Goal: Task Accomplishment & Management: Manage account settings

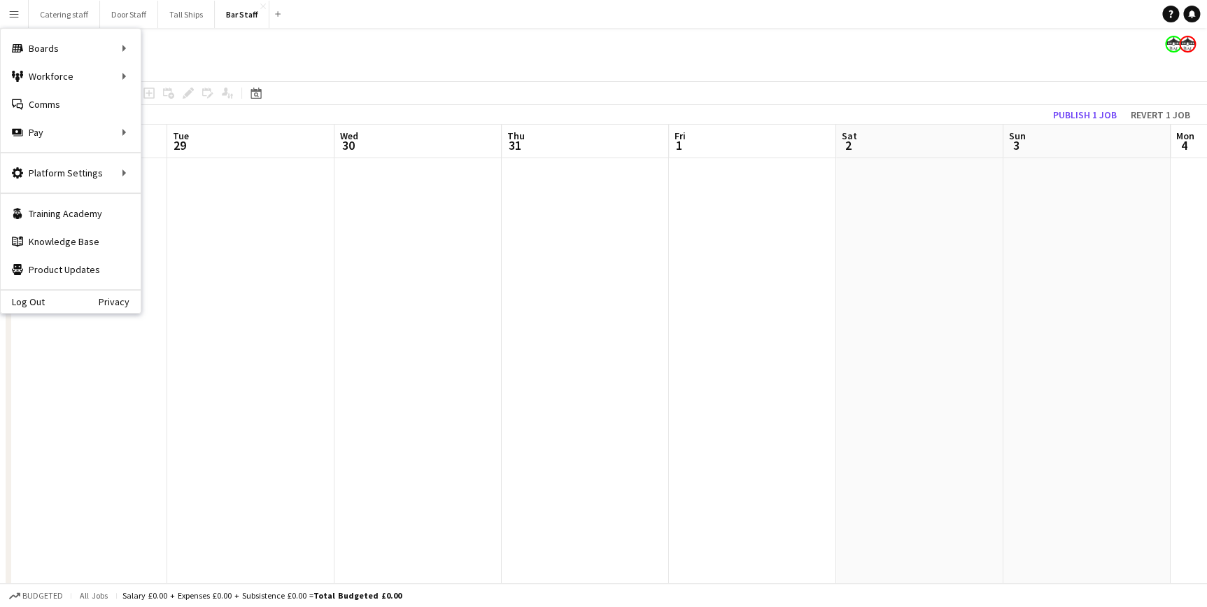
scroll to position [0, 655]
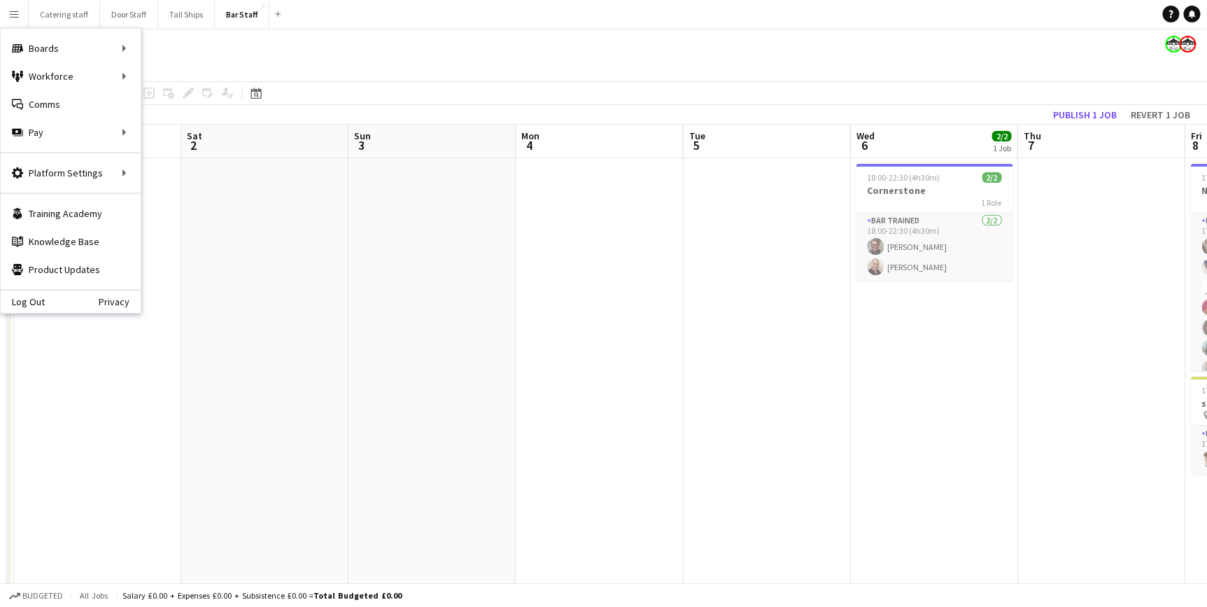
click at [349, 67] on app-page-menu "View Day view expanded Day view collapsed Month view Date picker Jump to [DATE]…" at bounding box center [603, 68] width 1207 height 27
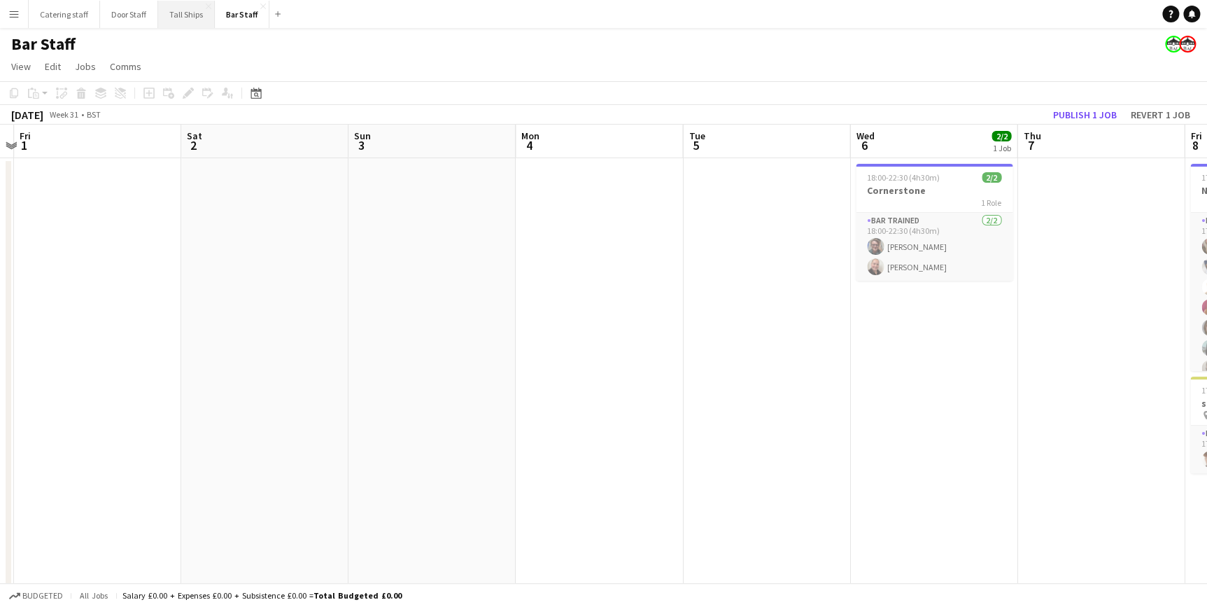
click at [178, 17] on button "Tall Ships Close" at bounding box center [186, 14] width 57 height 27
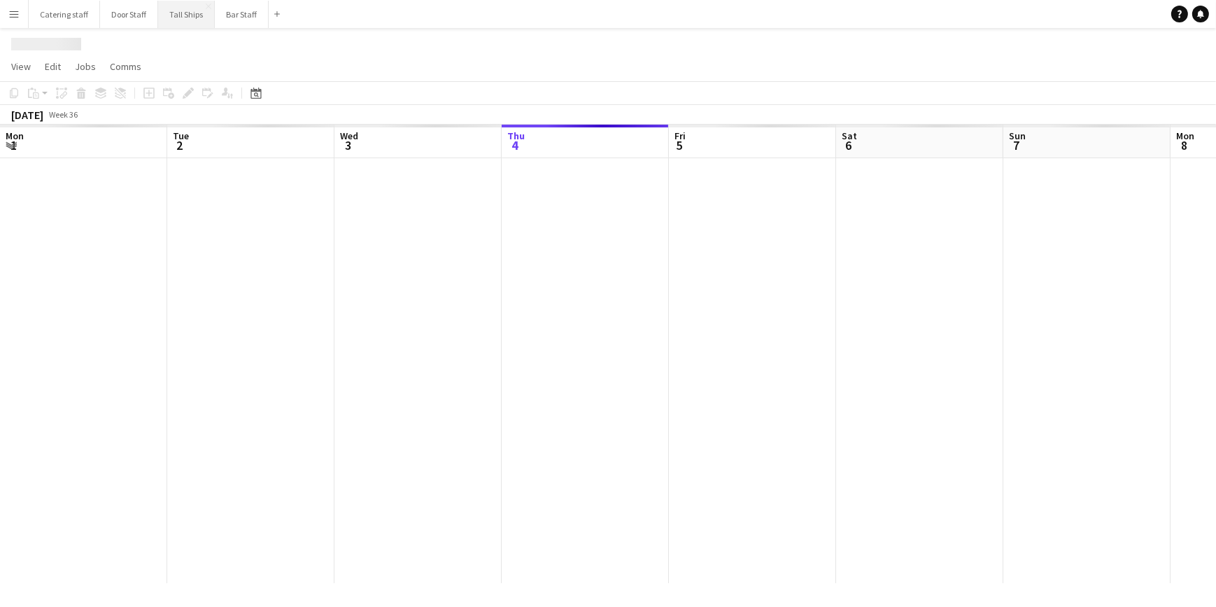
scroll to position [0, 334]
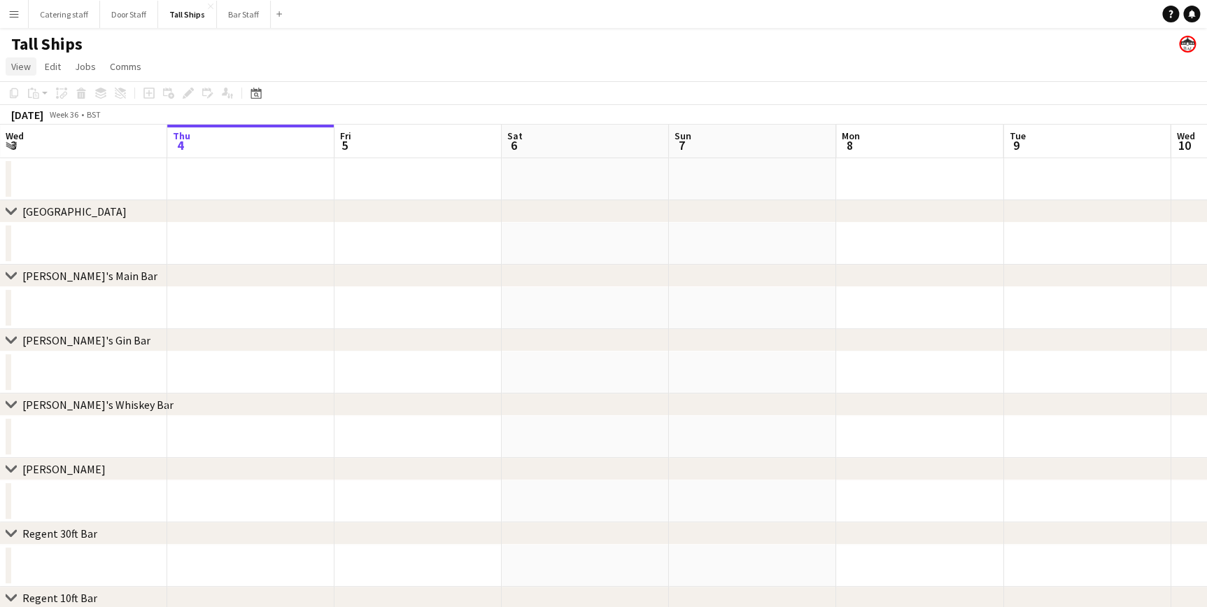
click at [17, 69] on span "View" at bounding box center [21, 66] width 20 height 13
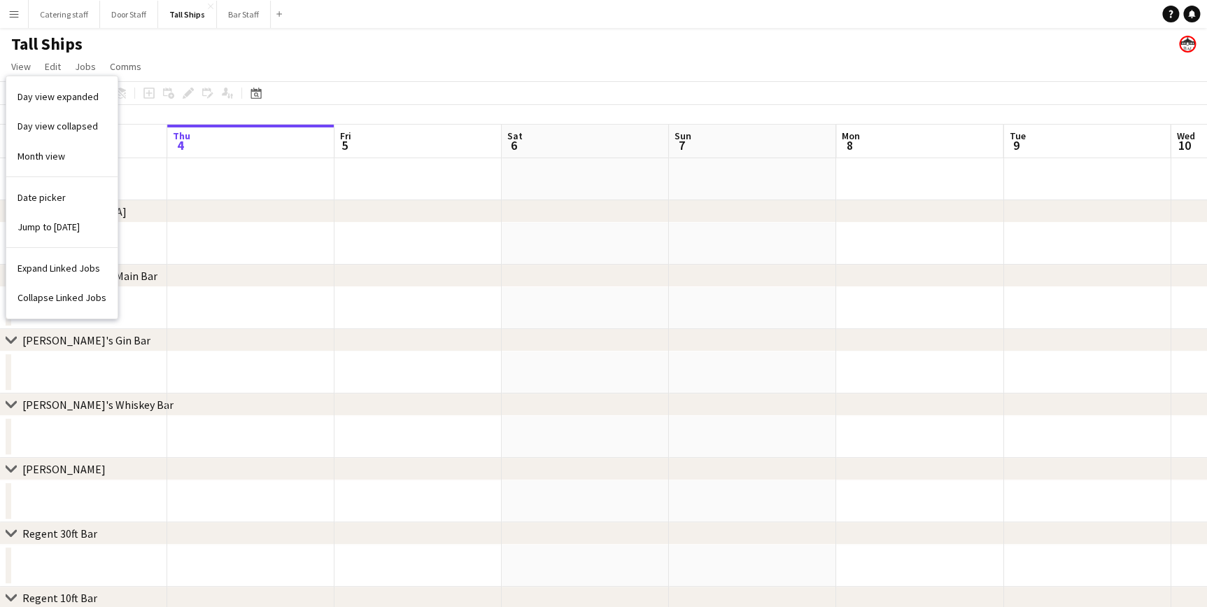
click at [7, 10] on button "Menu" at bounding box center [14, 14] width 28 height 28
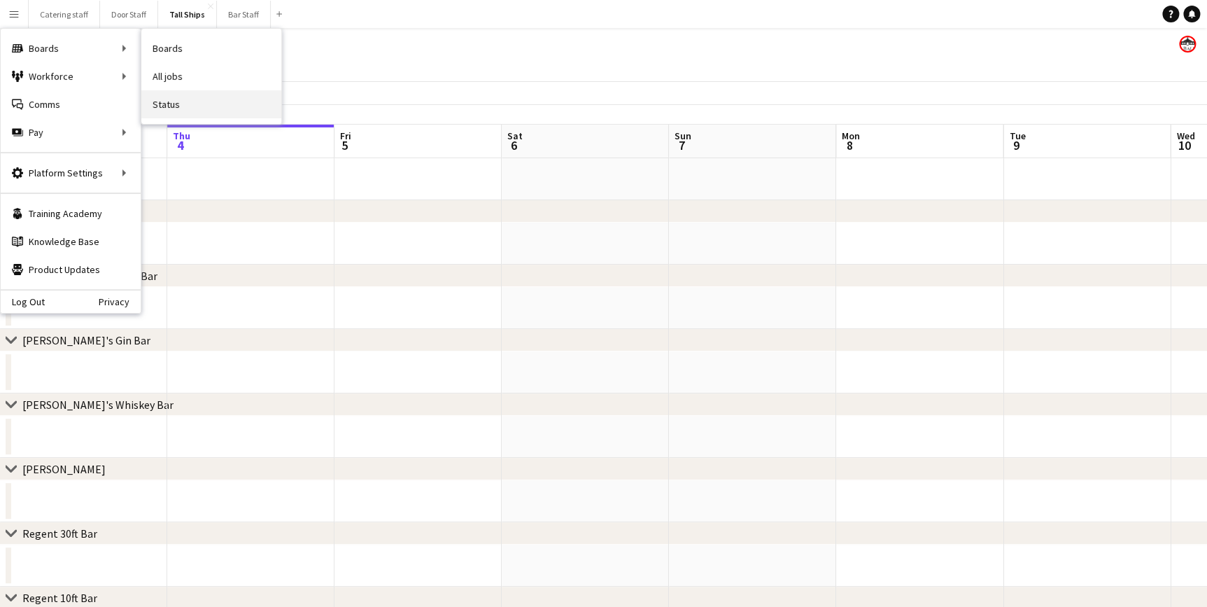
click at [165, 98] on link "Status" at bounding box center [211, 104] width 140 height 28
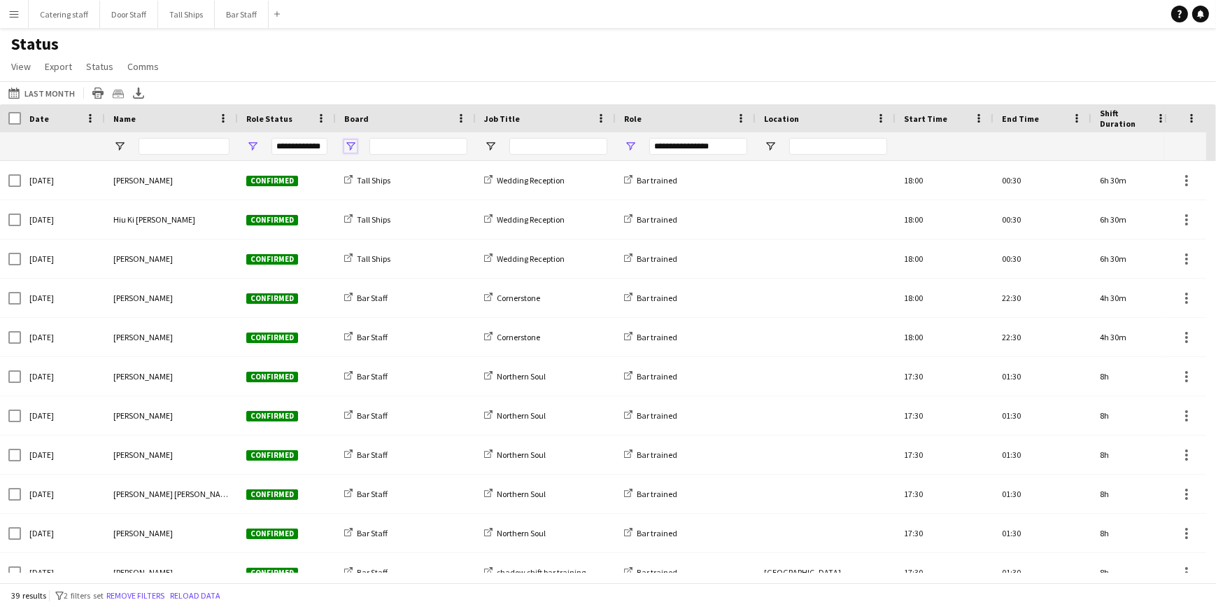
click at [352, 144] on span "Open Filter Menu" at bounding box center [350, 146] width 13 height 13
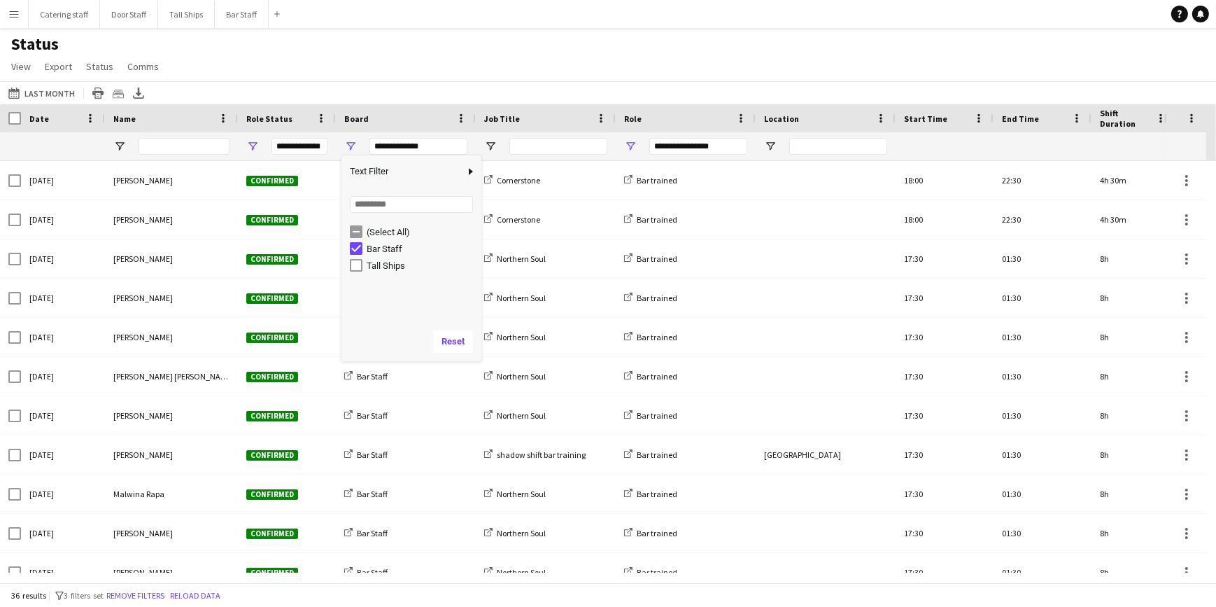
click at [402, 73] on div "Status View Views Default view New view Update view Delete view Edit name Custo…" at bounding box center [608, 58] width 1216 height 48
click at [29, 90] on button "Last Month Last Month" at bounding box center [42, 93] width 72 height 17
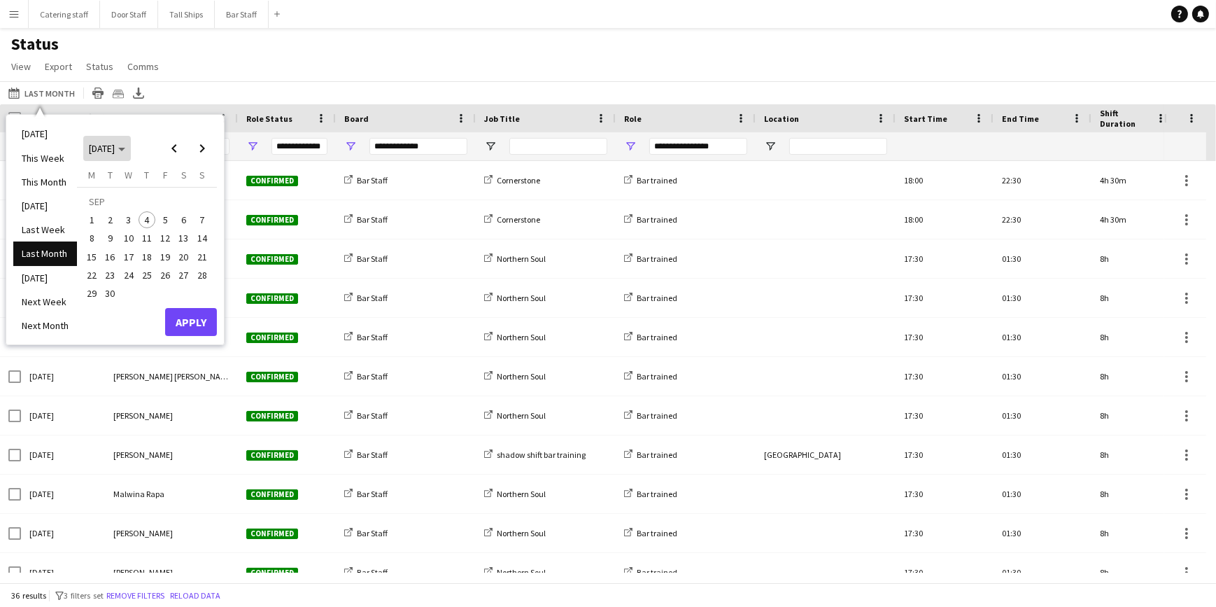
click at [125, 148] on span "[DATE]" at bounding box center [107, 148] width 36 height 13
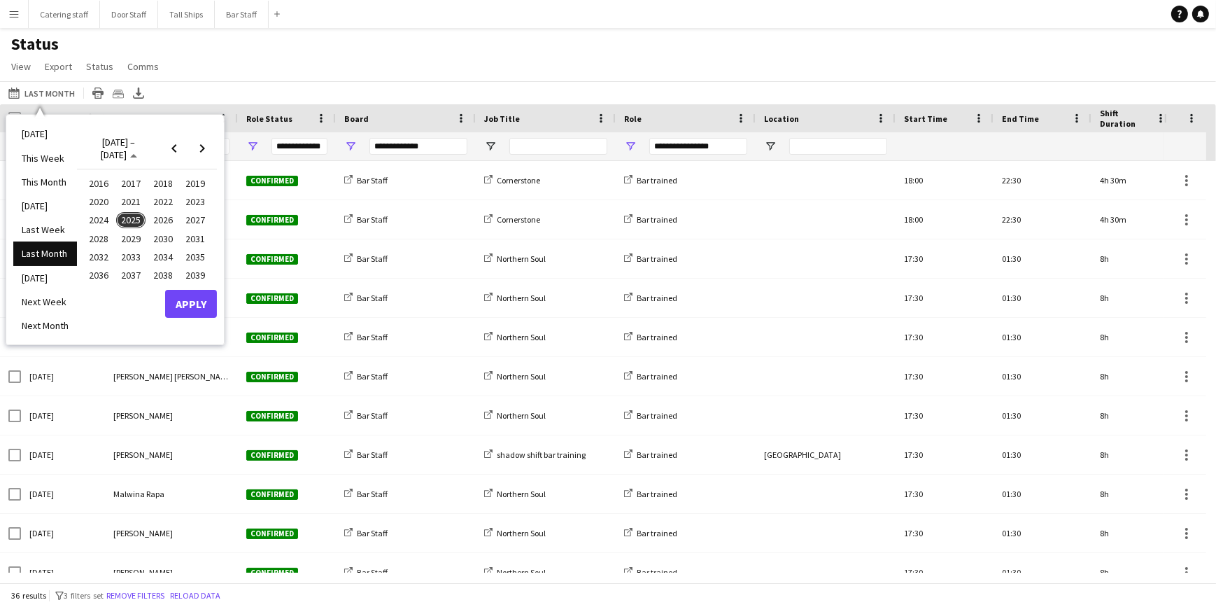
click at [126, 217] on span "2025" at bounding box center [130, 220] width 29 height 17
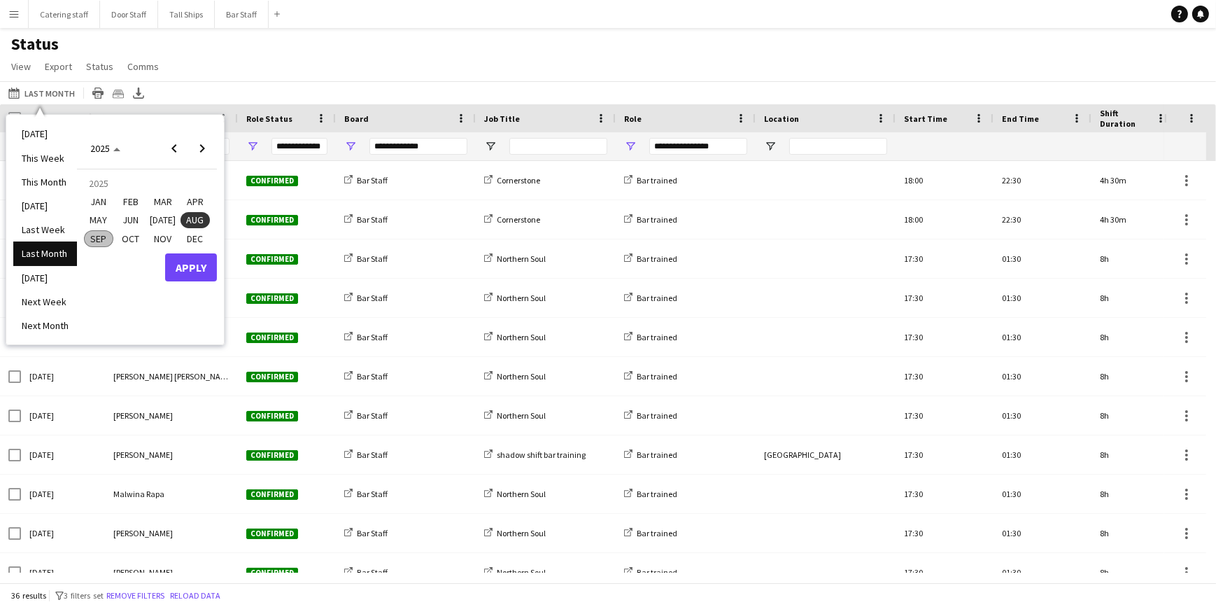
click at [159, 219] on span "[DATE]" at bounding box center [162, 220] width 29 height 17
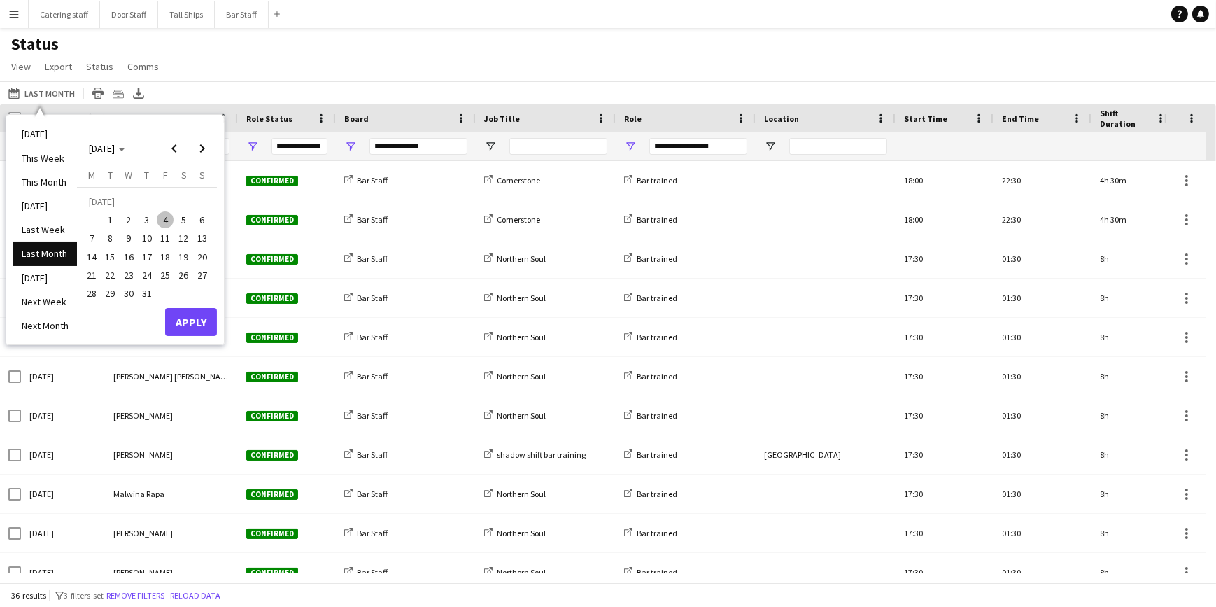
click at [106, 215] on span "1" at bounding box center [110, 219] width 17 height 17
click at [147, 290] on span "31" at bounding box center [147, 293] width 17 height 17
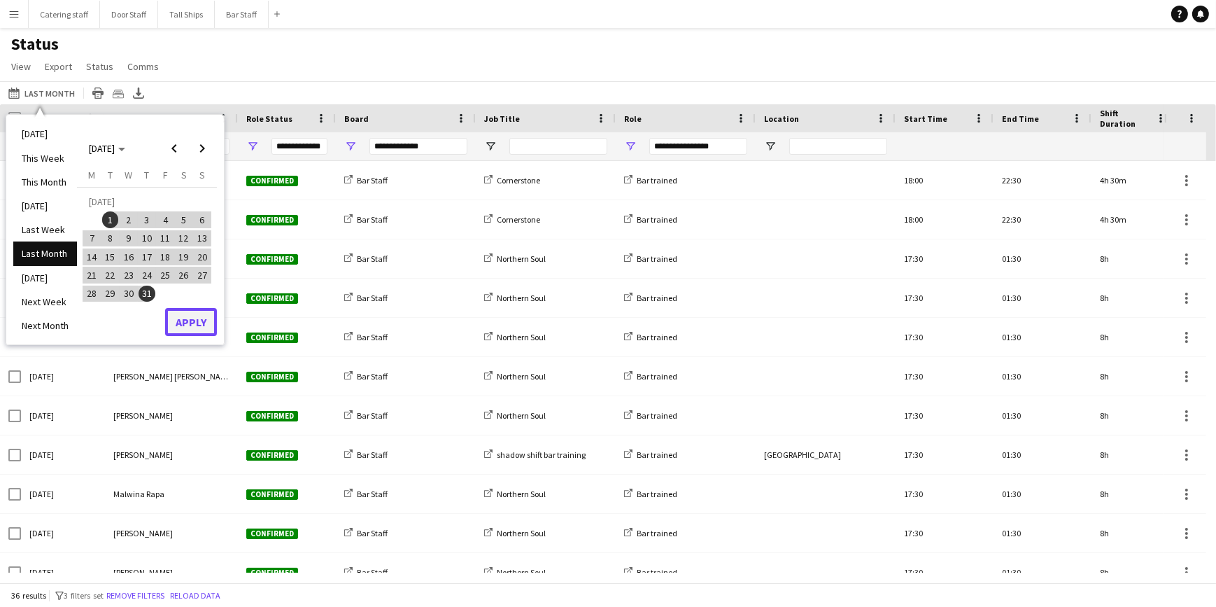
click at [192, 317] on button "Apply" at bounding box center [191, 322] width 52 height 28
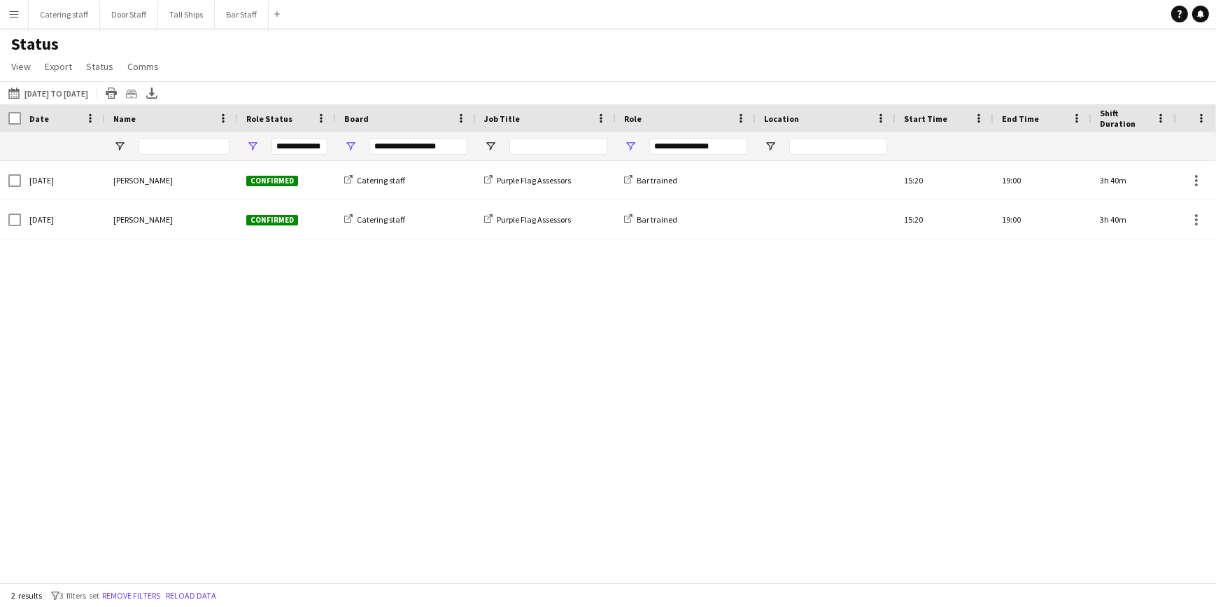
click at [397, 146] on div "**********" at bounding box center [418, 146] width 98 height 17
click at [351, 149] on span "Open Filter Menu" at bounding box center [350, 146] width 13 height 13
type input "***"
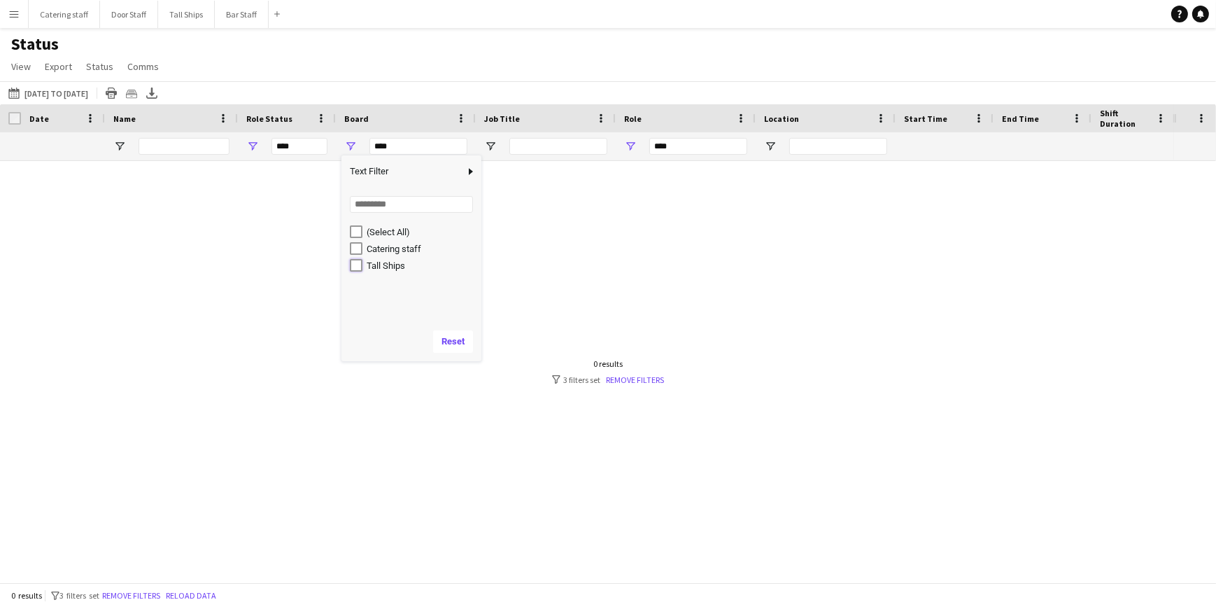
type input "**********"
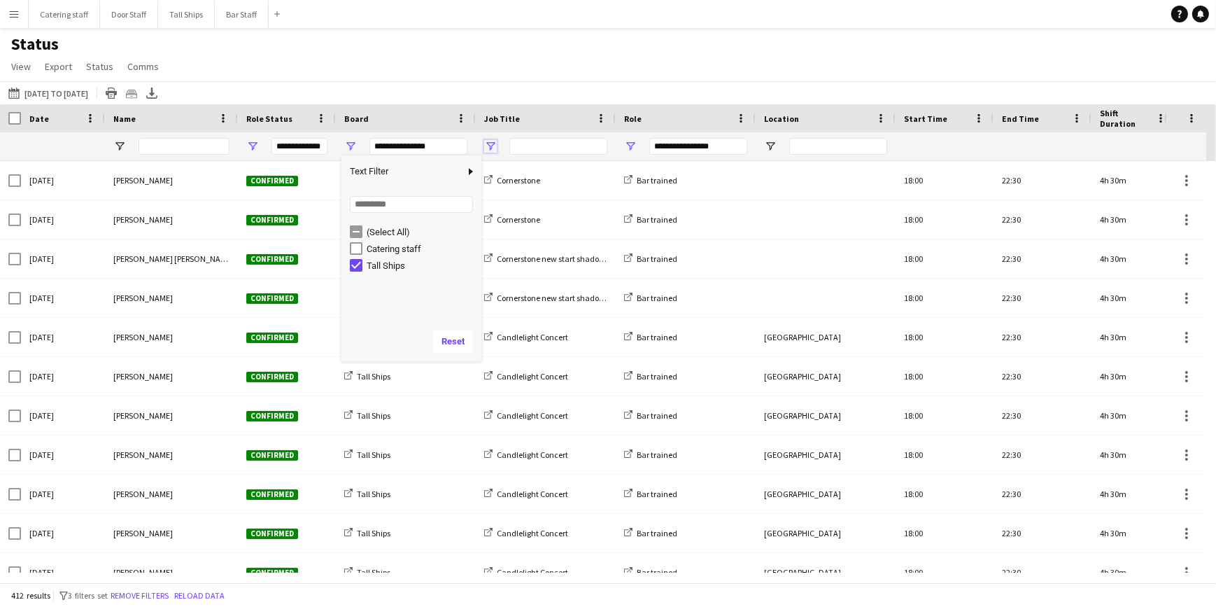
click at [491, 148] on span "Open Filter Menu" at bounding box center [490, 146] width 13 height 13
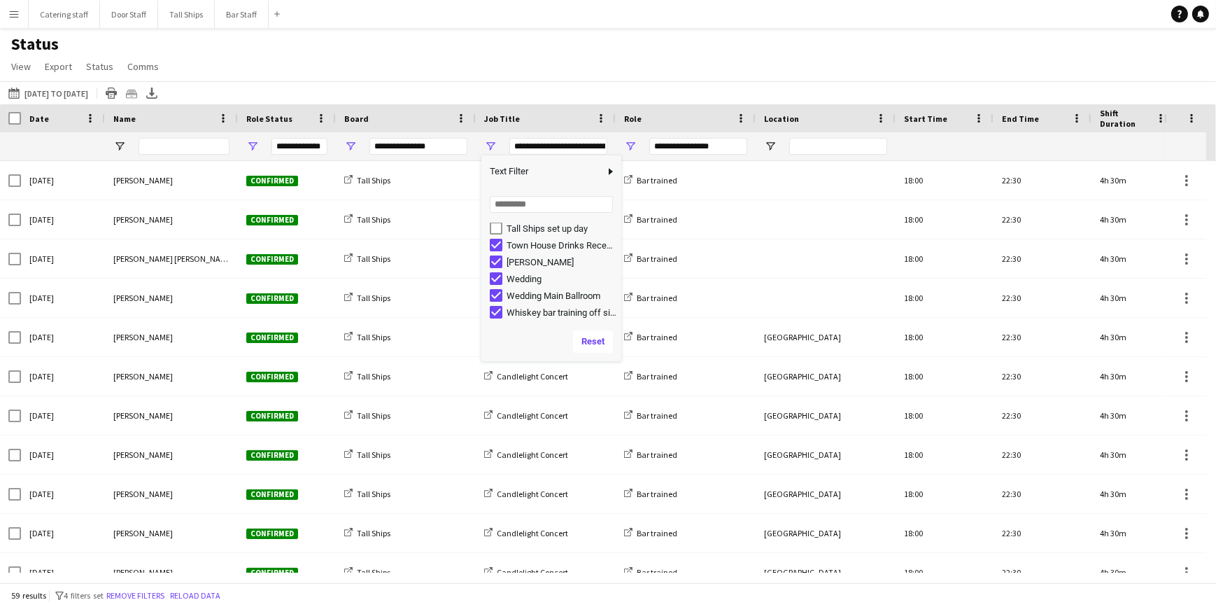
scroll to position [222, 0]
type input "**********"
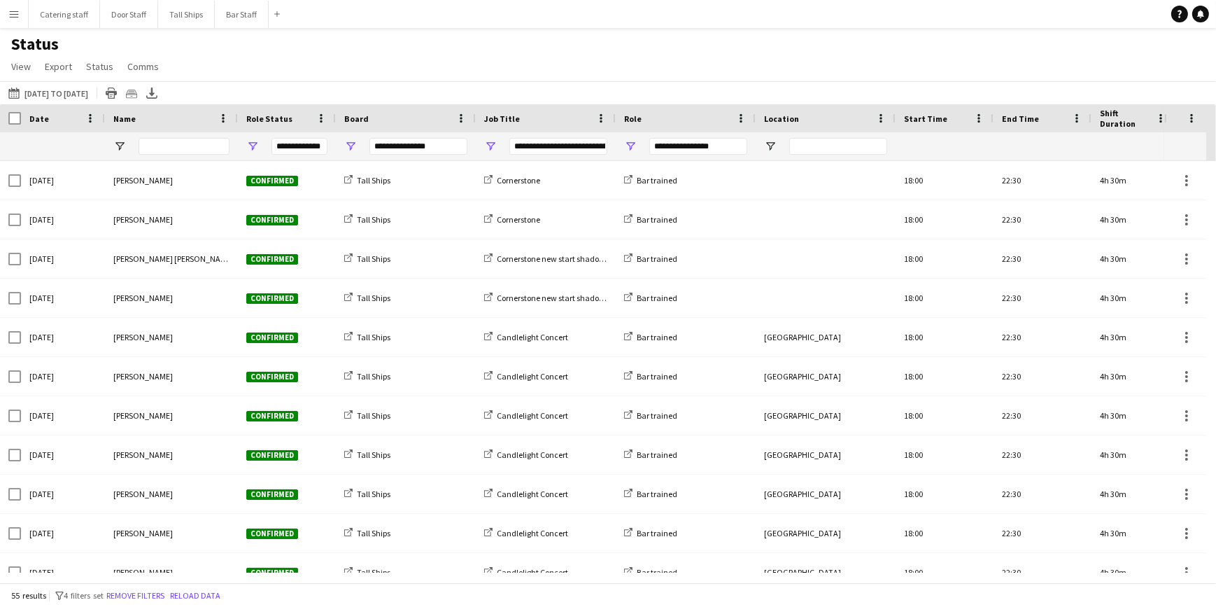
click at [553, 76] on div "Status View Views Default view New view Update view Delete view Edit name Custo…" at bounding box center [608, 58] width 1216 height 48
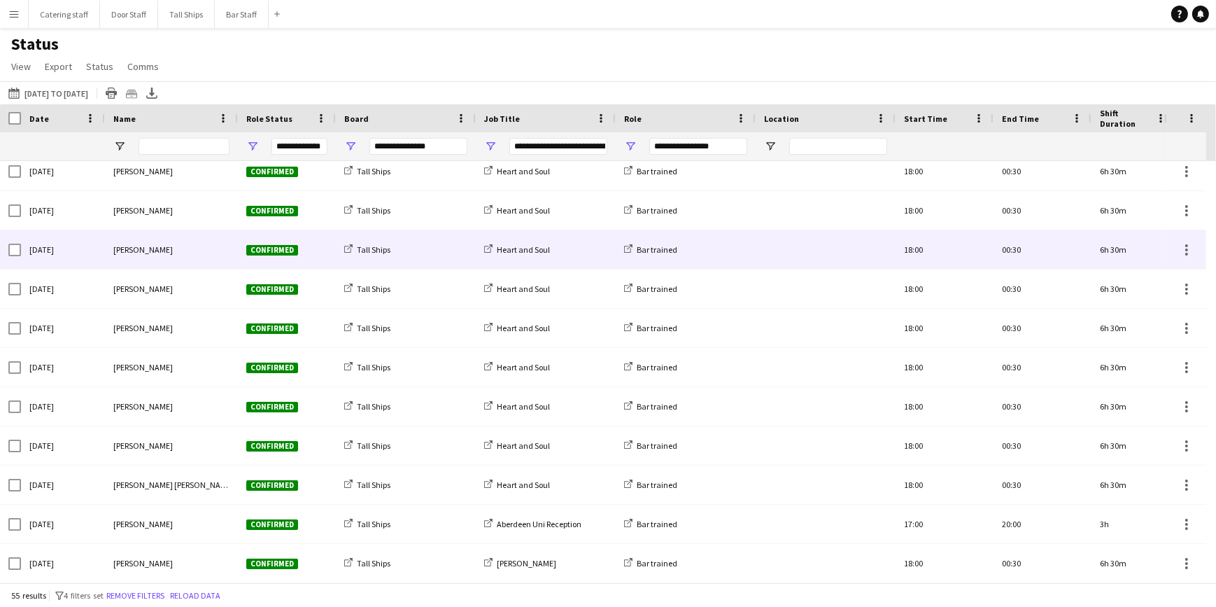
scroll to position [0, 0]
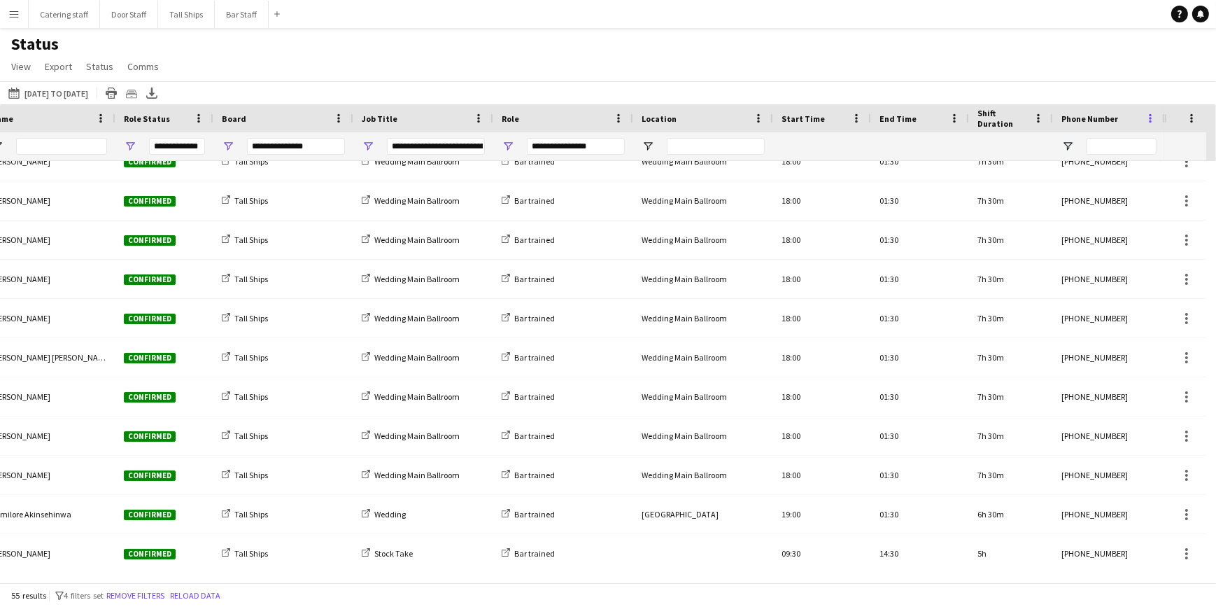
click at [1147, 118] on span at bounding box center [1150, 118] width 13 height 13
click at [1079, 64] on div "Status View Views Default view New view Update view Delete view Edit name Custo…" at bounding box center [608, 58] width 1216 height 48
click at [157, 92] on icon "Export XLSX" at bounding box center [151, 92] width 11 height 11
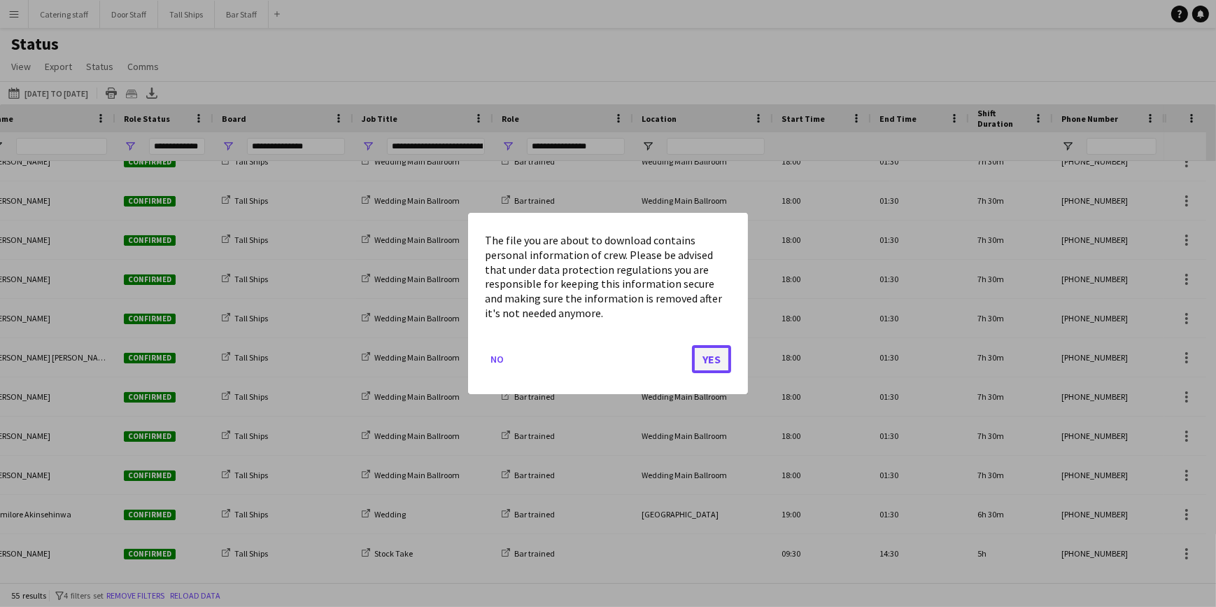
click at [715, 354] on button "Yes" at bounding box center [711, 359] width 39 height 28
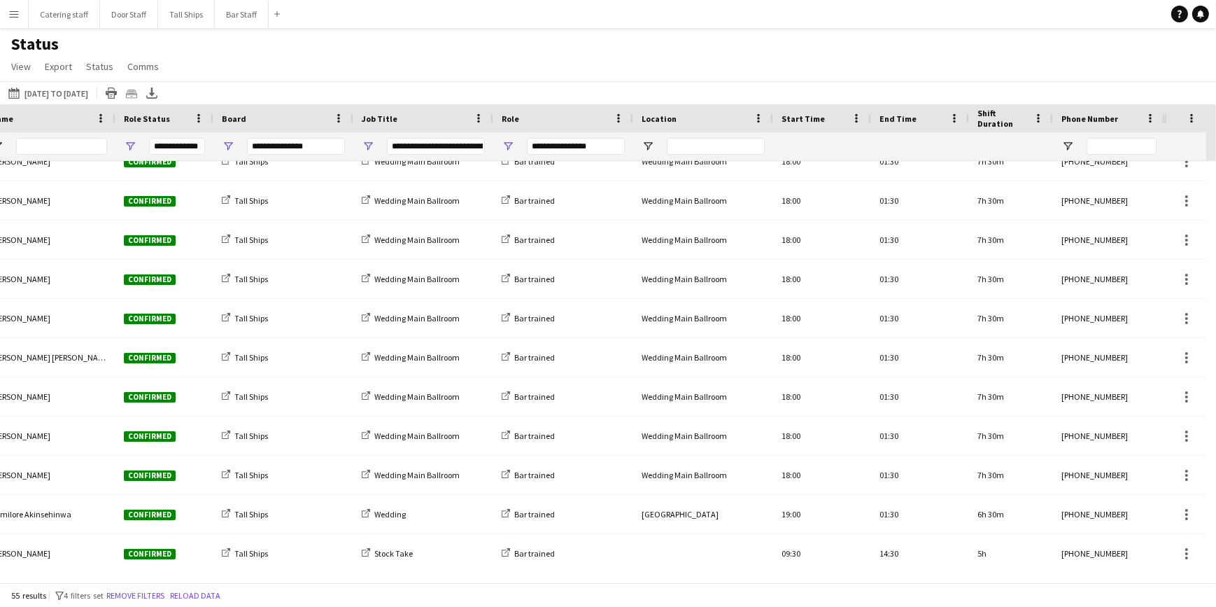
click at [14, 20] on button "Menu" at bounding box center [14, 14] width 28 height 28
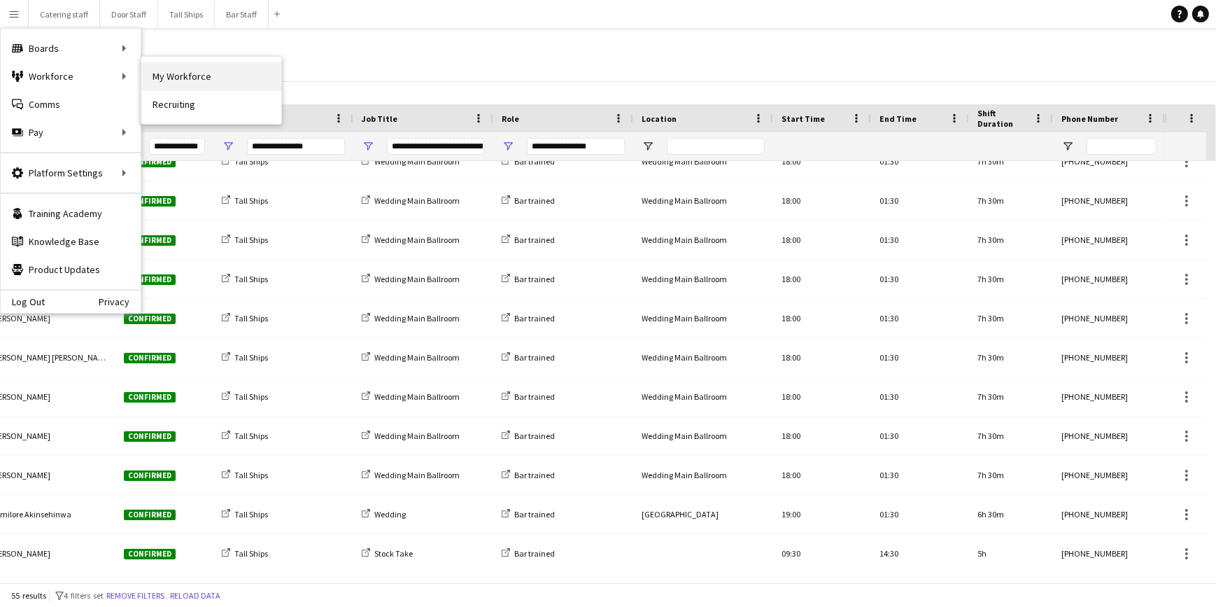
click at [227, 75] on link "My Workforce" at bounding box center [211, 76] width 140 height 28
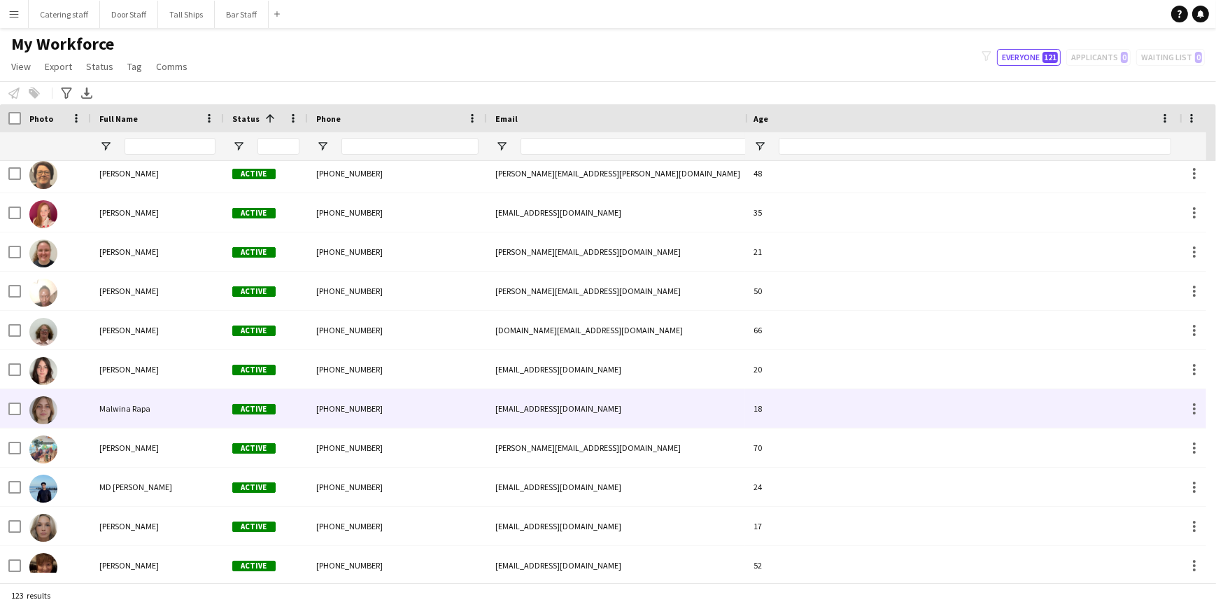
scroll to position [2670, 0]
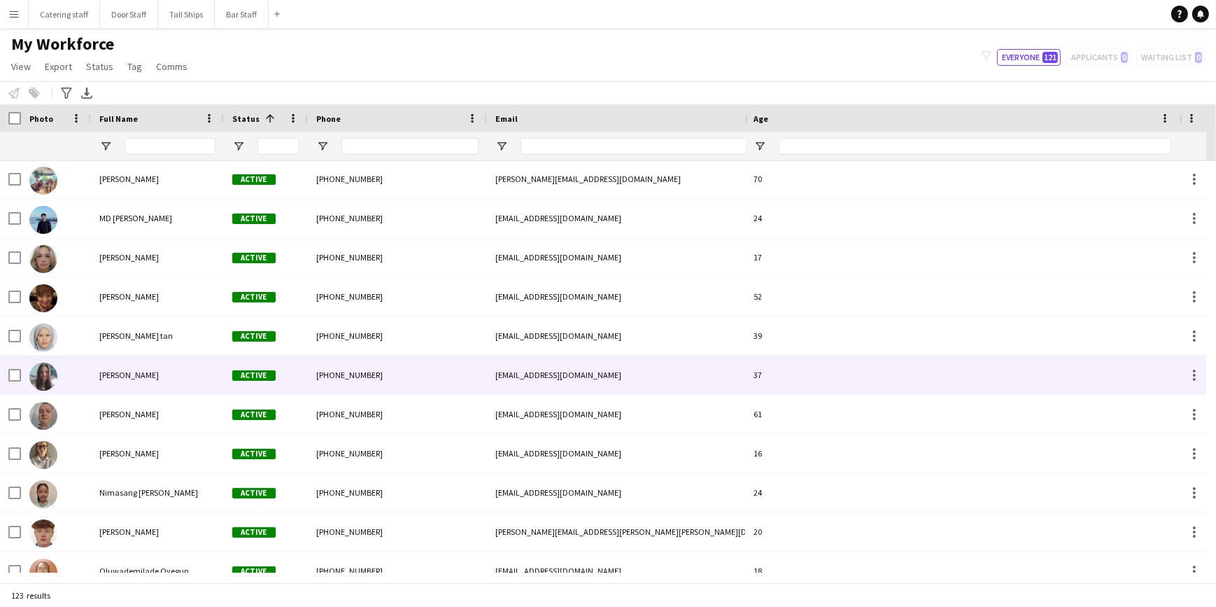
click at [115, 374] on span "[PERSON_NAME]" at bounding box center [128, 374] width 59 height 10
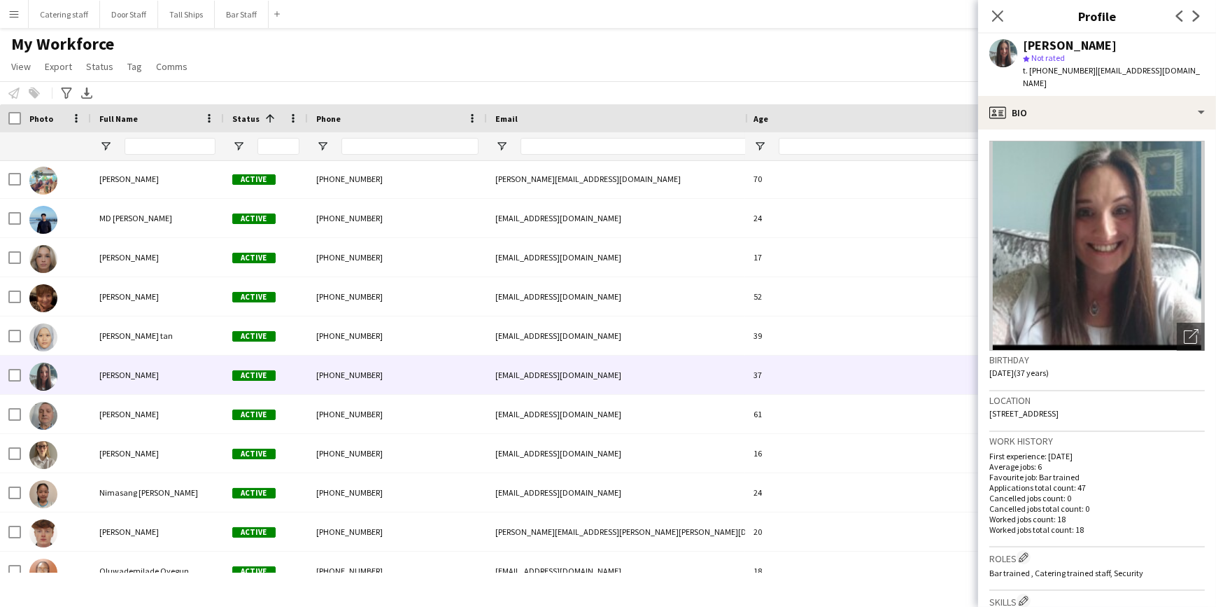
click at [1082, 69] on span "t. [PHONE_NUMBER]" at bounding box center [1059, 70] width 73 height 10
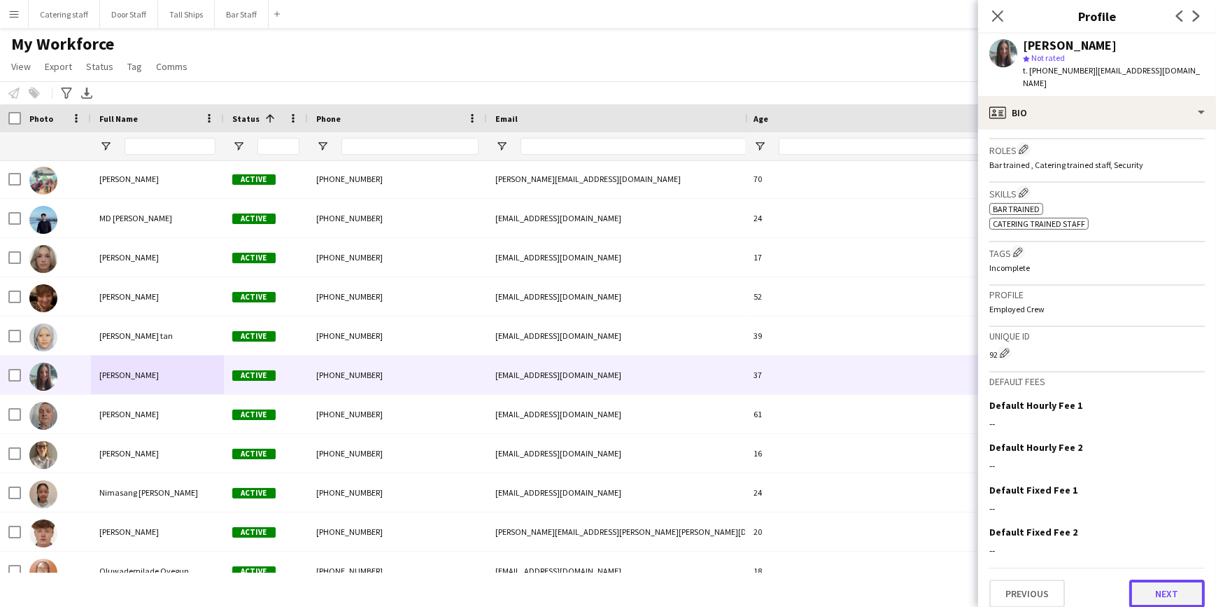
click at [1142, 579] on button "Next" at bounding box center [1167, 593] width 76 height 28
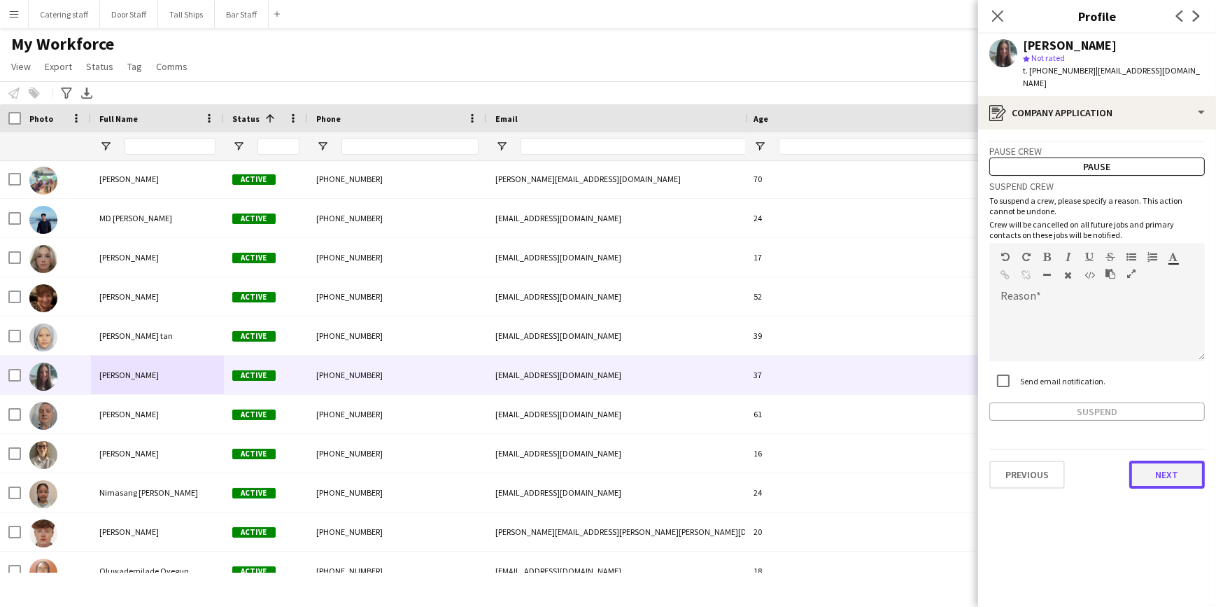
click at [1135, 464] on button "Next" at bounding box center [1167, 474] width 76 height 28
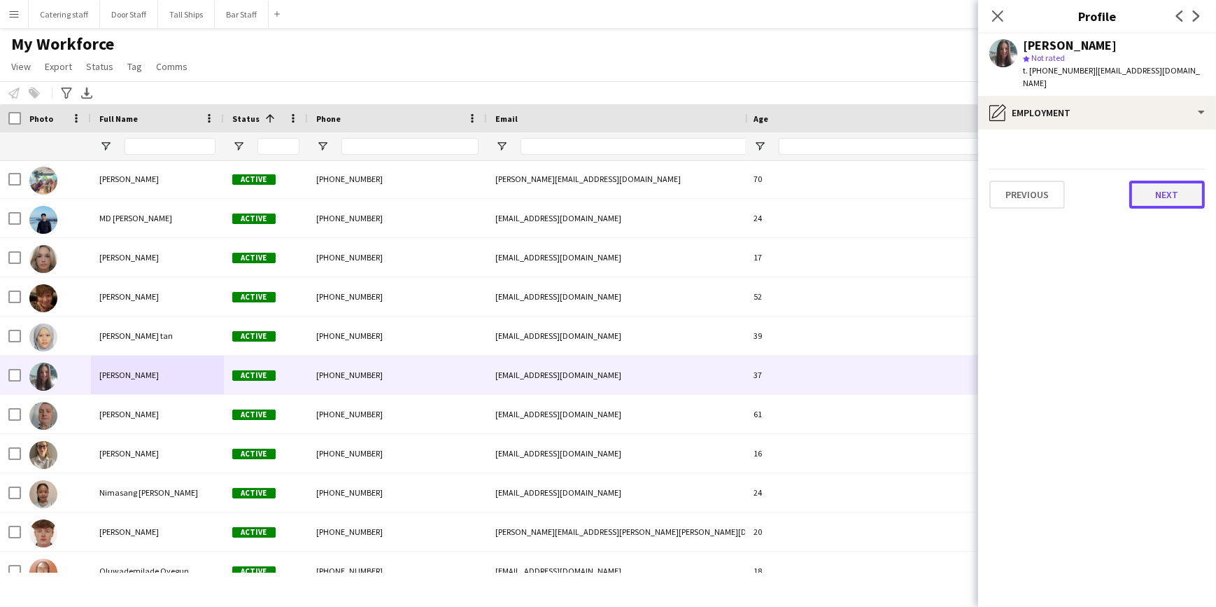
click at [1168, 181] on button "Next" at bounding box center [1167, 194] width 76 height 28
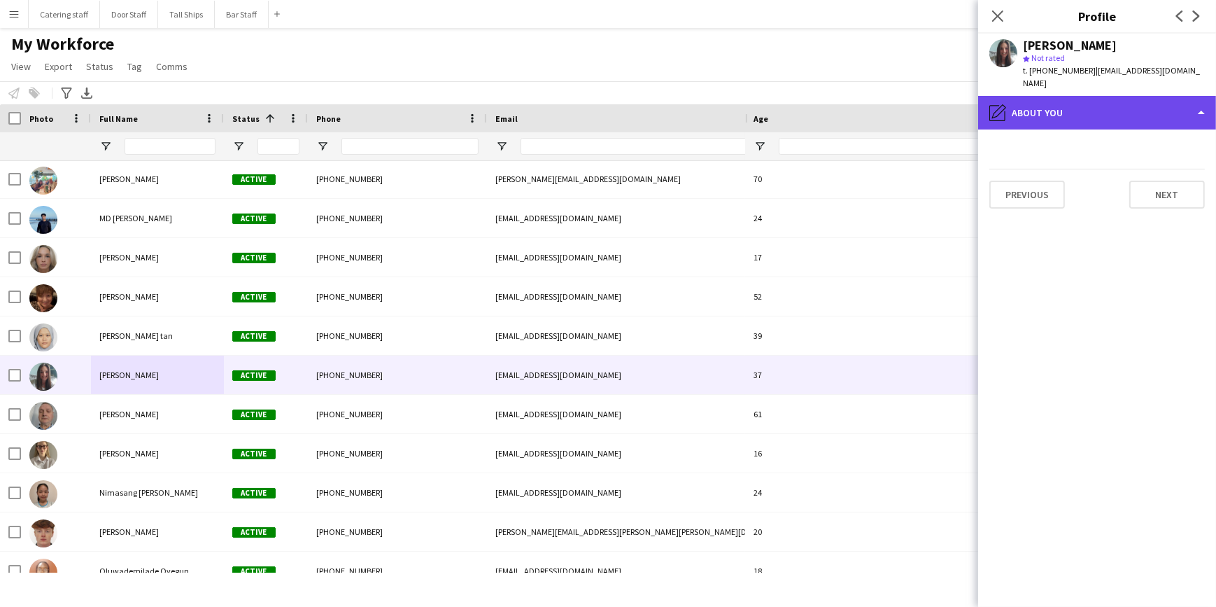
click at [1125, 106] on div "pencil4 About you" at bounding box center [1097, 113] width 238 height 34
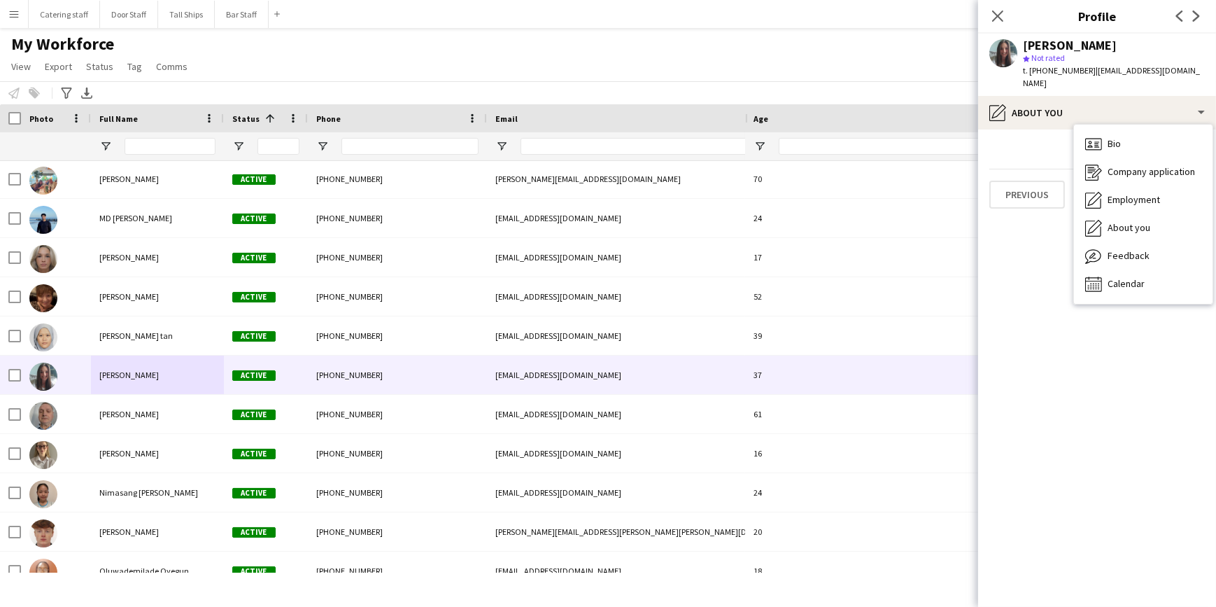
click at [1062, 277] on app-section-data-types "Previous Next" at bounding box center [1097, 367] width 238 height 477
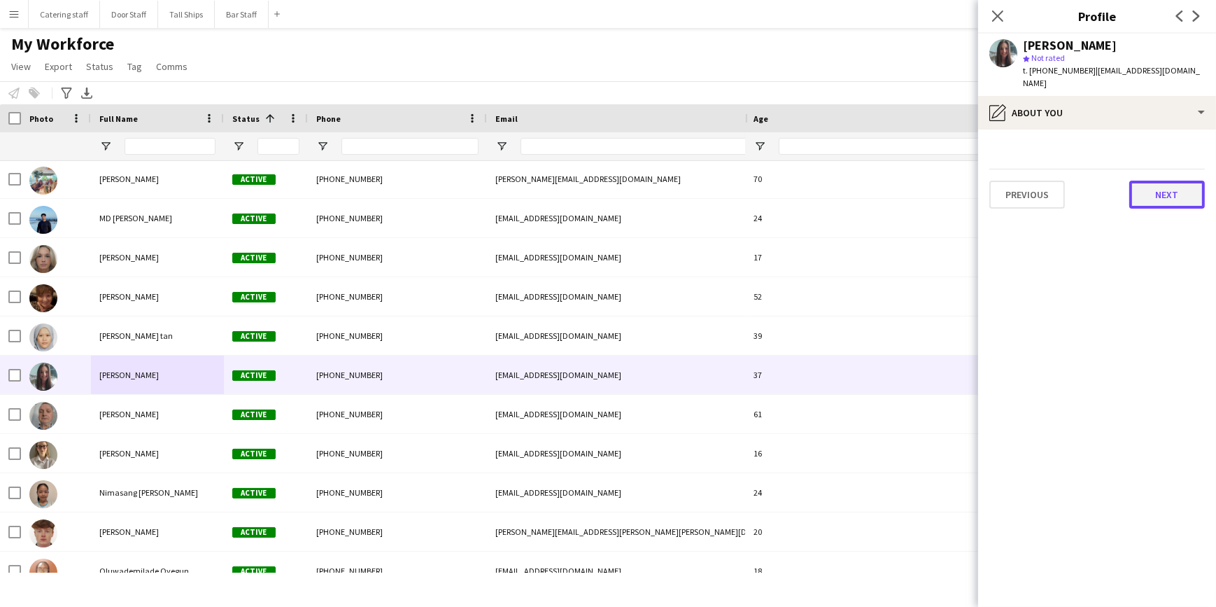
click at [1154, 180] on button "Next" at bounding box center [1167, 194] width 76 height 28
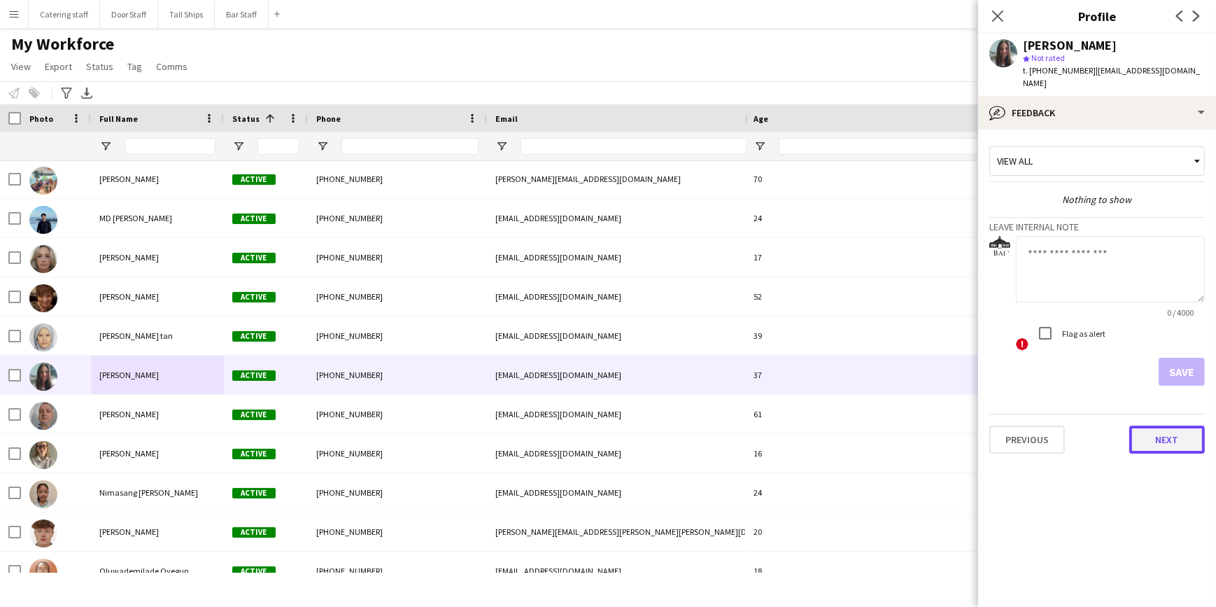
click at [1147, 427] on button "Next" at bounding box center [1167, 439] width 76 height 28
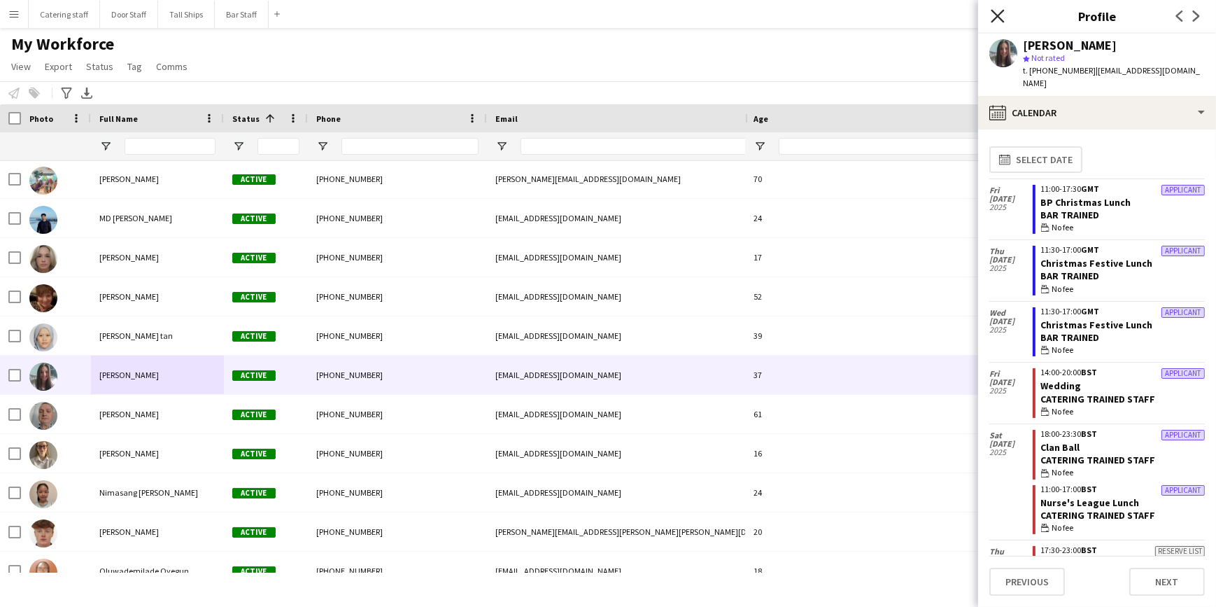
click at [997, 20] on icon "Close pop-in" at bounding box center [997, 15] width 13 height 13
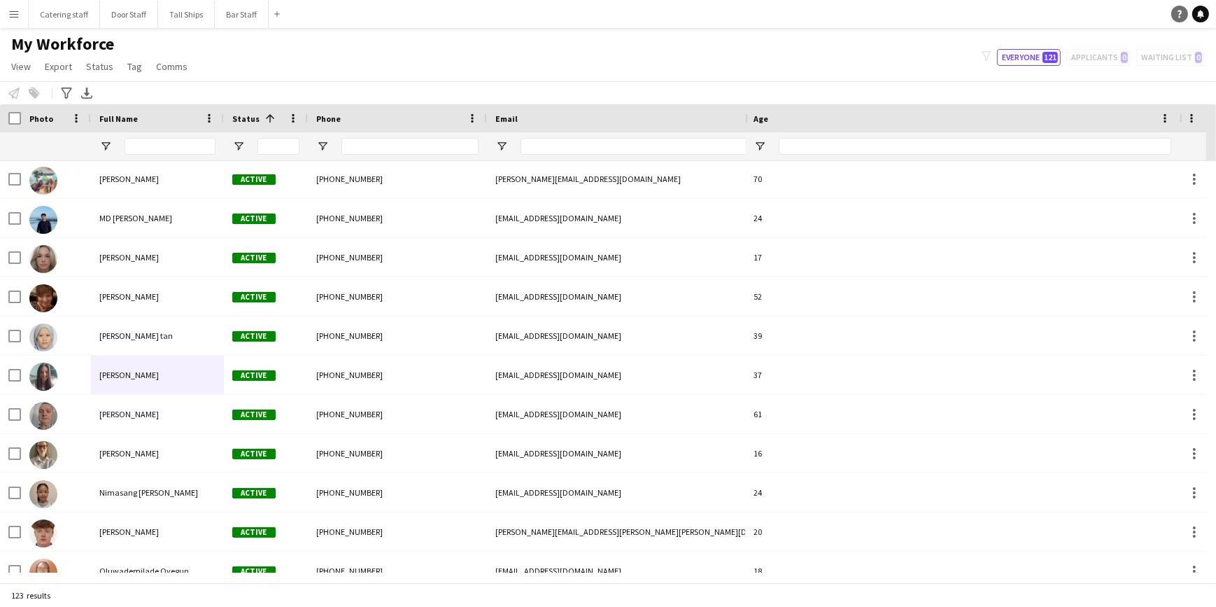
click at [1175, 13] on icon "Help" at bounding box center [1179, 14] width 8 height 8
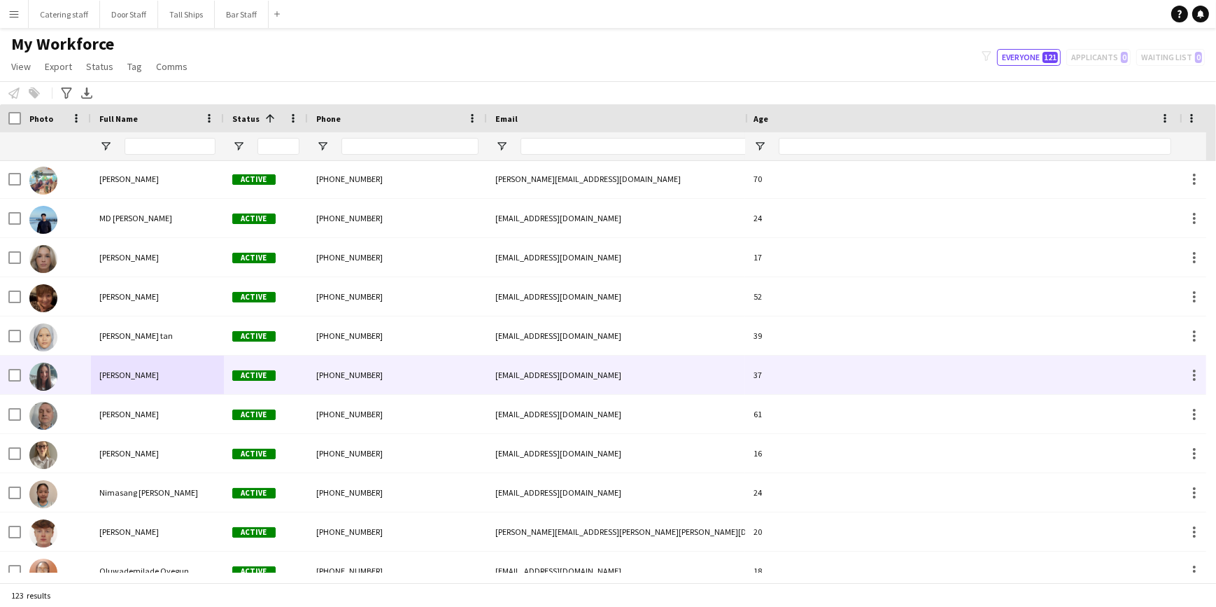
click at [161, 376] on div "[PERSON_NAME]" at bounding box center [157, 374] width 133 height 38
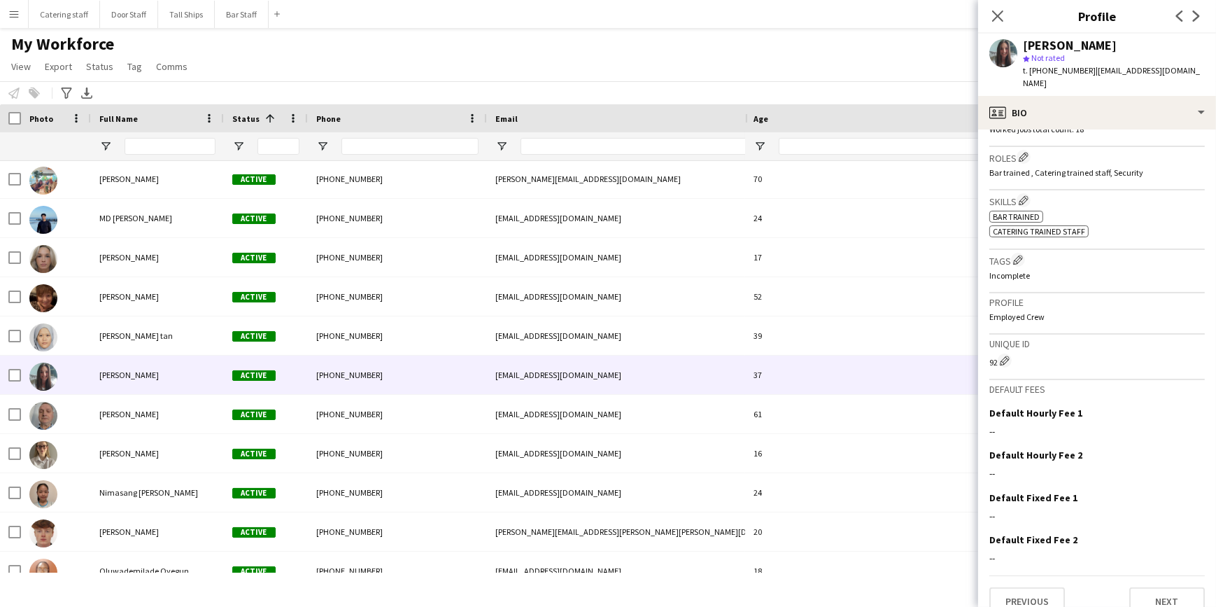
scroll to position [408, 0]
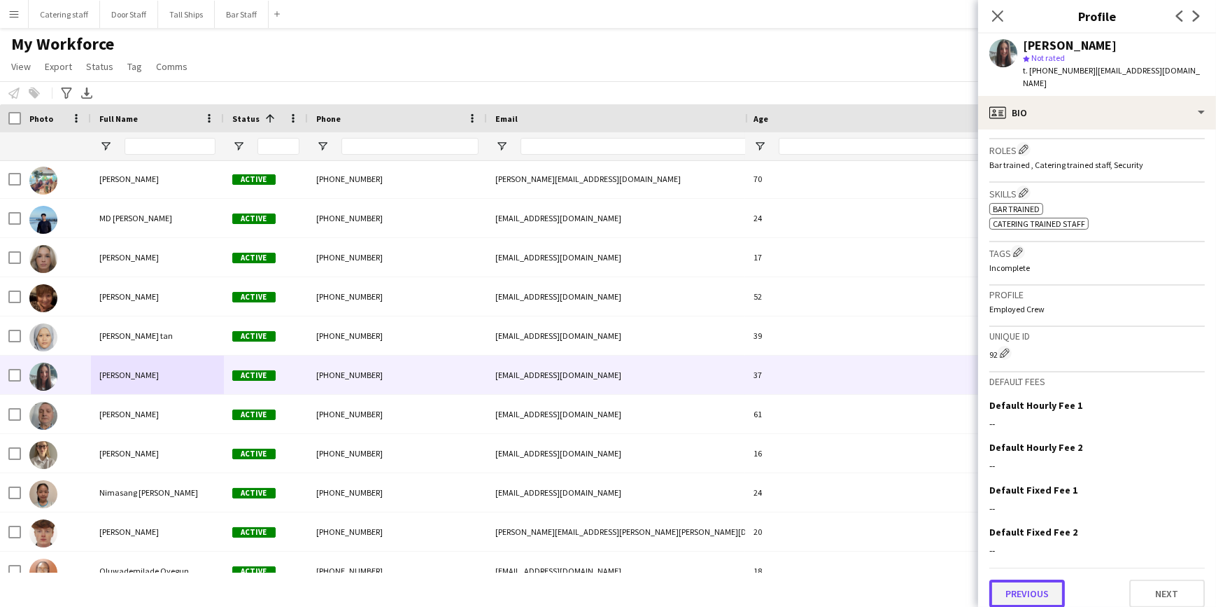
click at [1042, 582] on button "Previous" at bounding box center [1027, 593] width 76 height 28
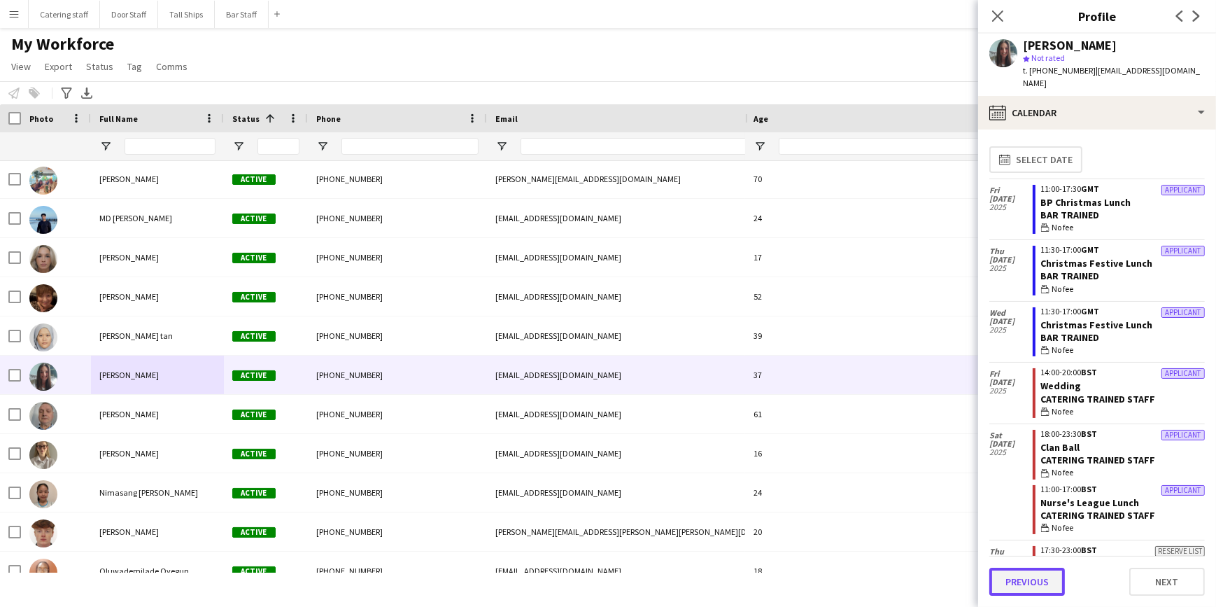
click at [1037, 583] on button "Previous" at bounding box center [1027, 581] width 76 height 28
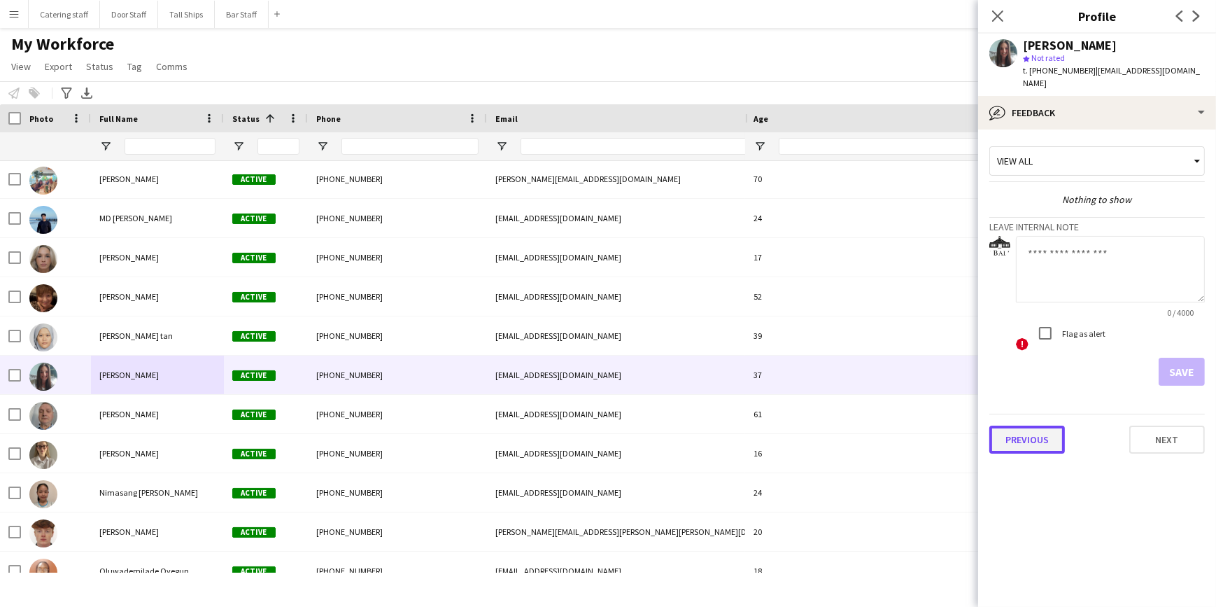
click at [1044, 427] on button "Previous" at bounding box center [1027, 439] width 76 height 28
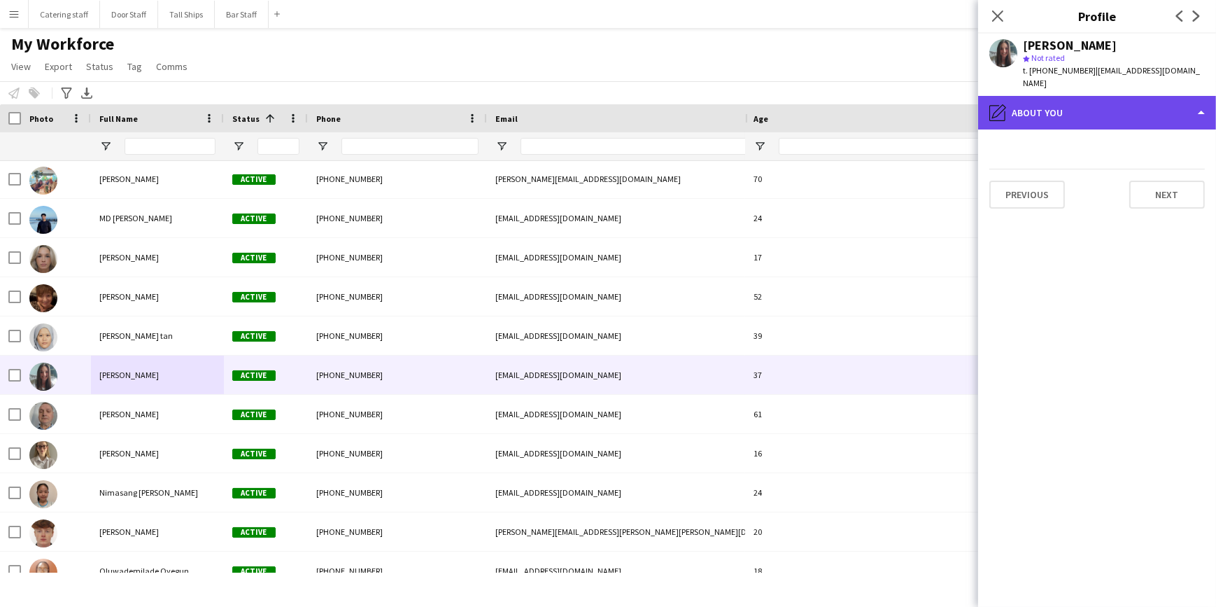
click at [1091, 108] on div "pencil4 About you" at bounding box center [1097, 113] width 238 height 34
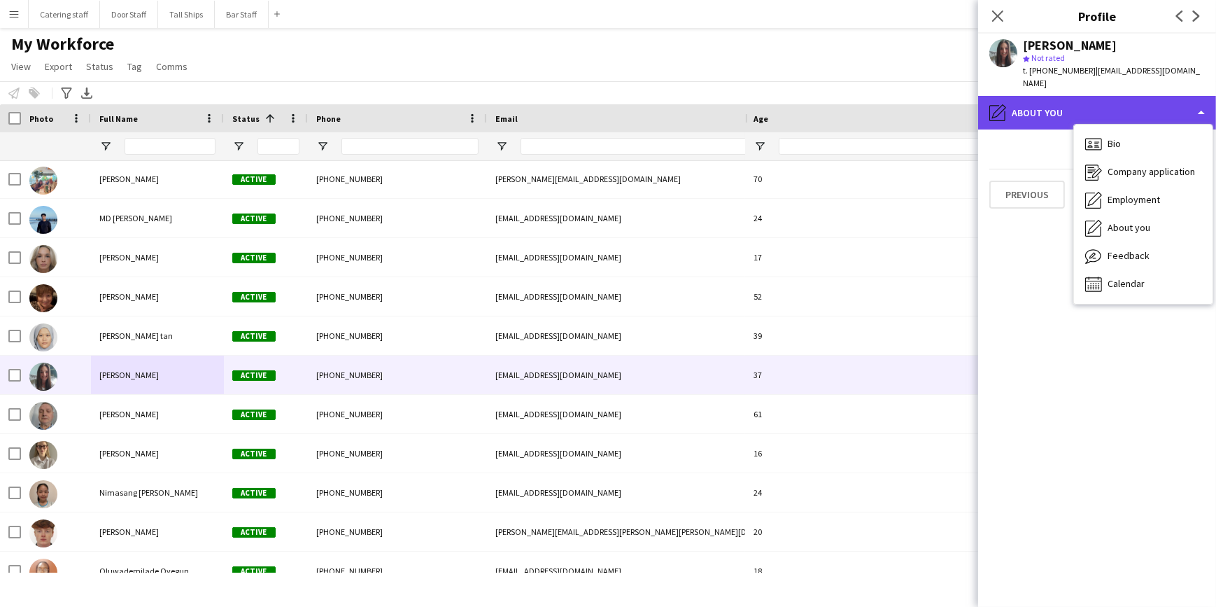
click at [1084, 99] on div "pencil4 About you" at bounding box center [1097, 113] width 238 height 34
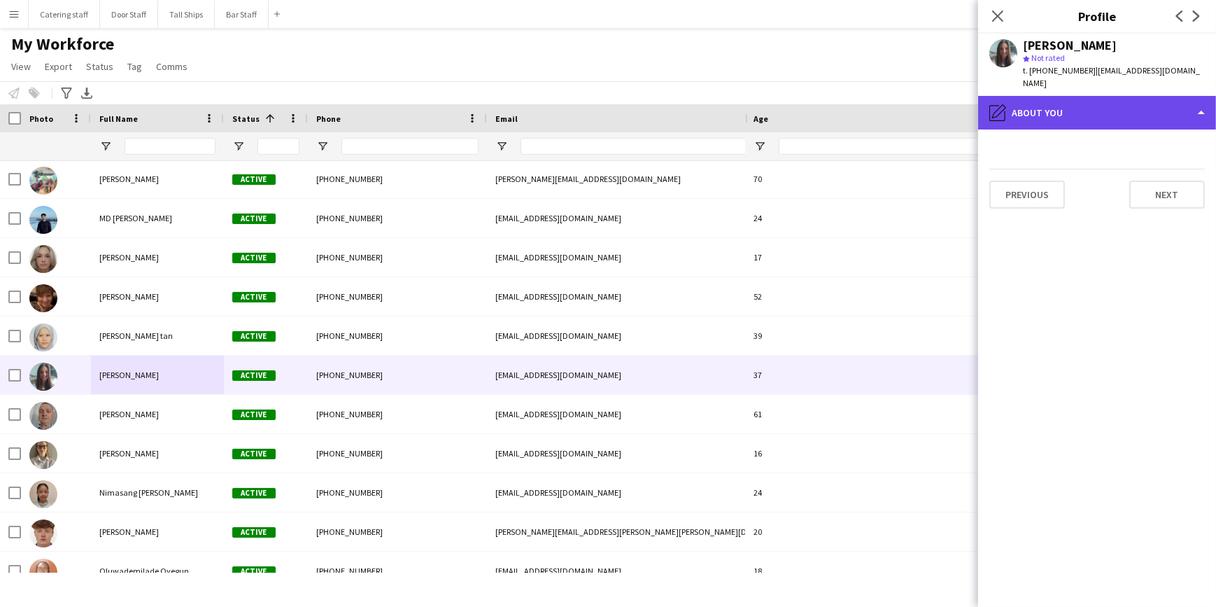
click at [1203, 96] on div "pencil4 About you" at bounding box center [1097, 113] width 238 height 34
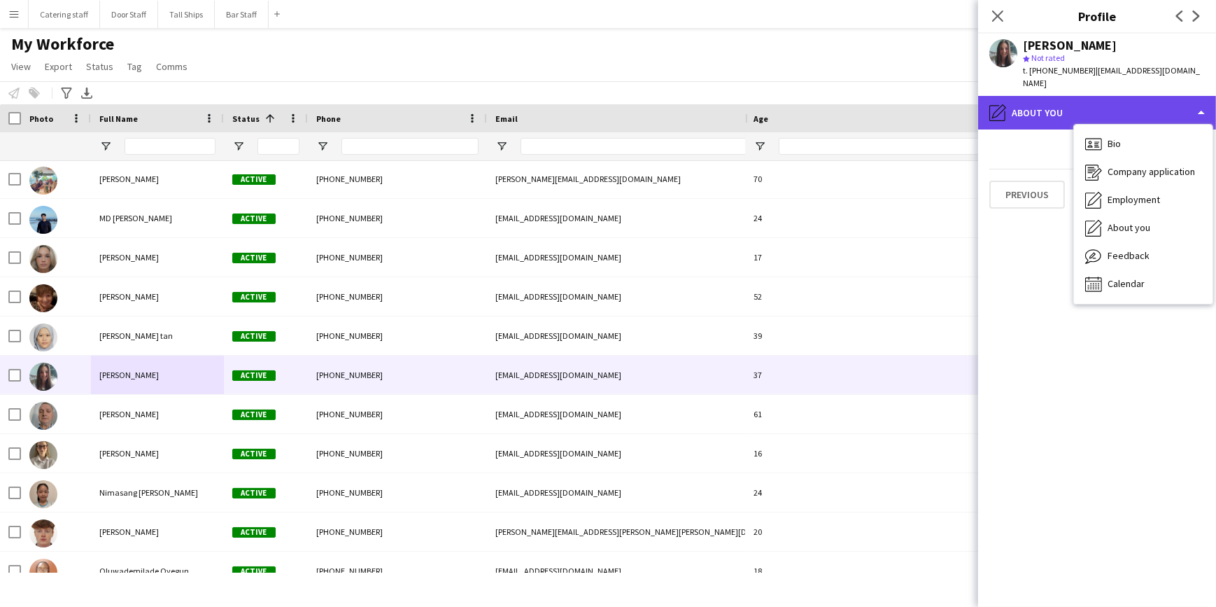
click at [1202, 96] on div "pencil4 About you" at bounding box center [1097, 113] width 238 height 34
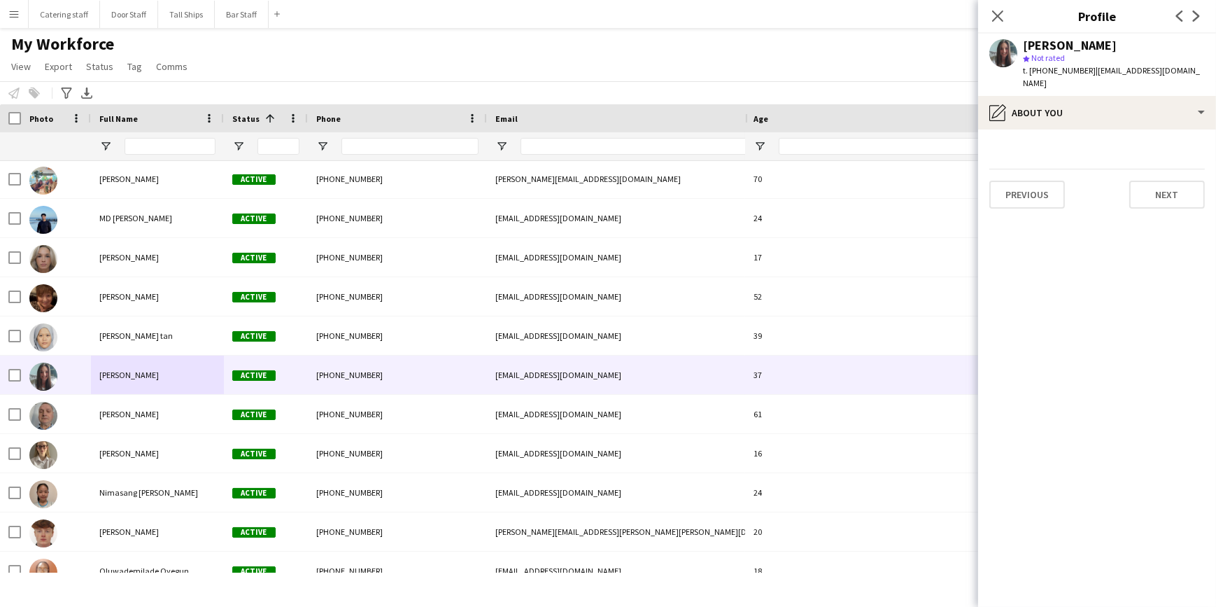
click at [1079, 73] on span "t. [PHONE_NUMBER]" at bounding box center [1059, 70] width 73 height 10
click at [1049, 48] on div "[PERSON_NAME]" at bounding box center [1070, 45] width 94 height 13
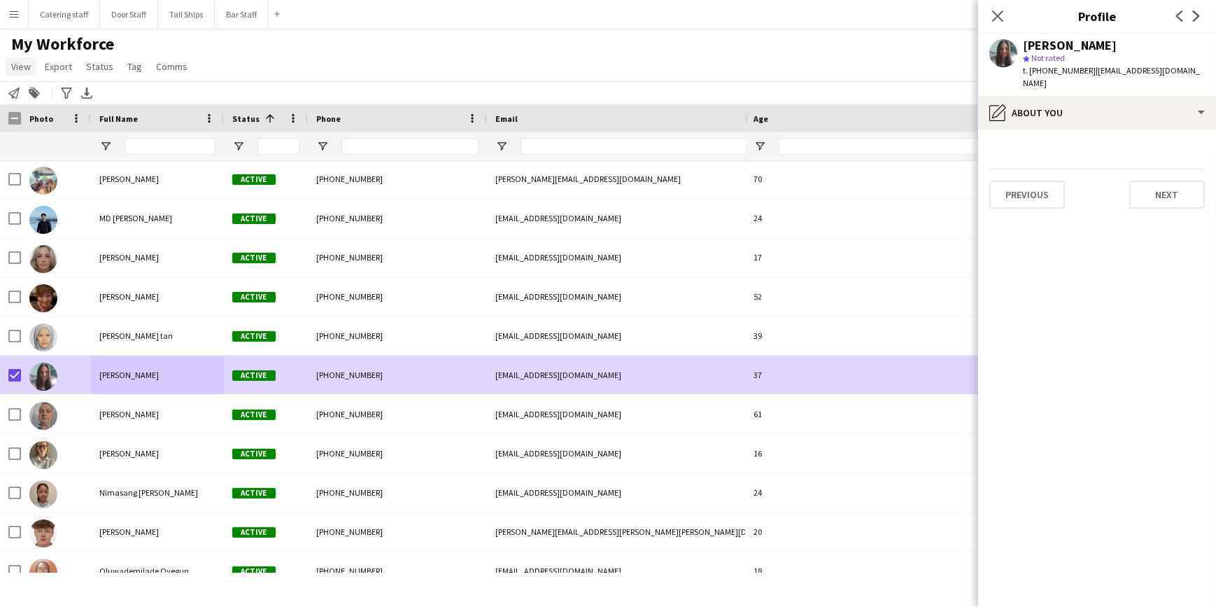
click at [24, 65] on span "View" at bounding box center [21, 66] width 20 height 13
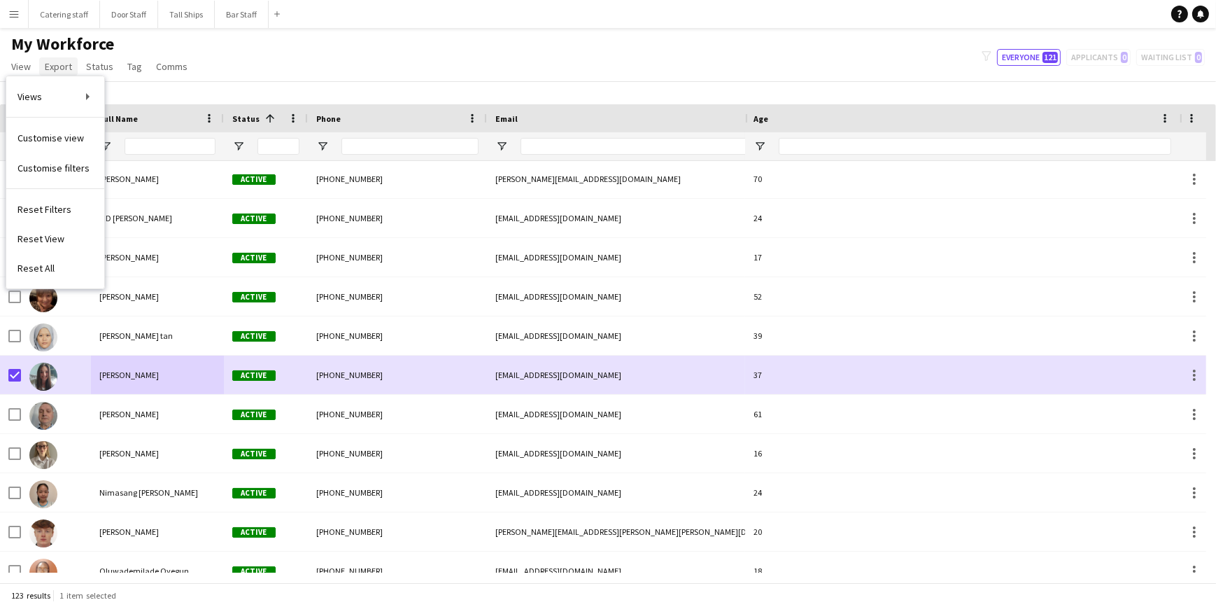
click at [48, 64] on span "Export" at bounding box center [58, 66] width 27 height 13
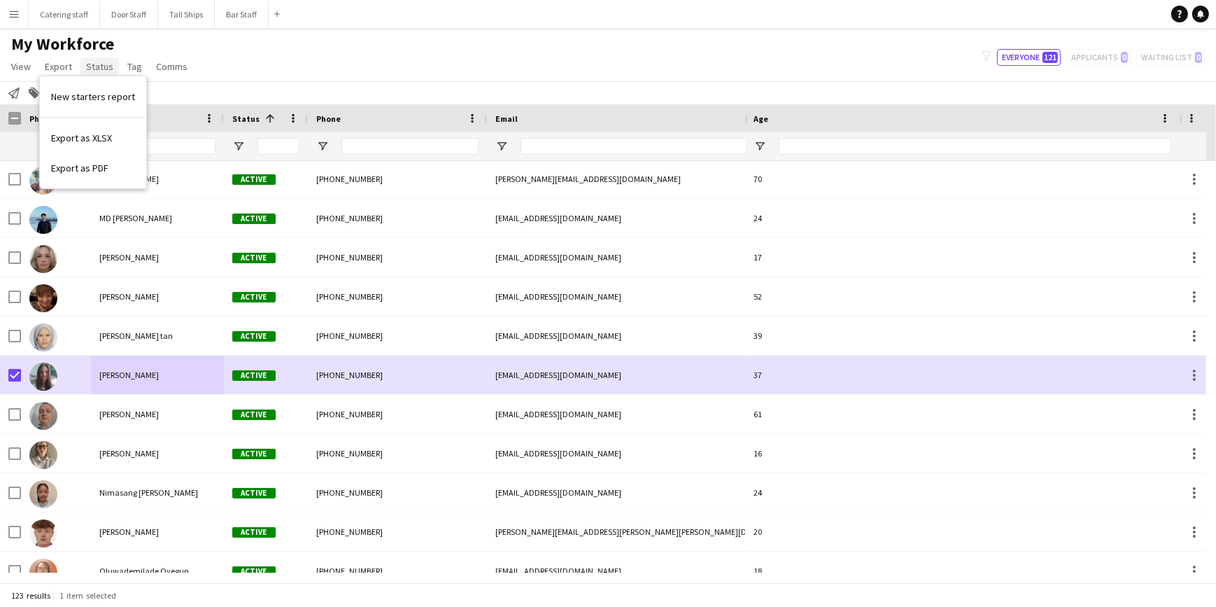
click at [83, 64] on link "Status" at bounding box center [99, 66] width 38 height 18
click at [109, 91] on link "Edit" at bounding box center [129, 96] width 98 height 29
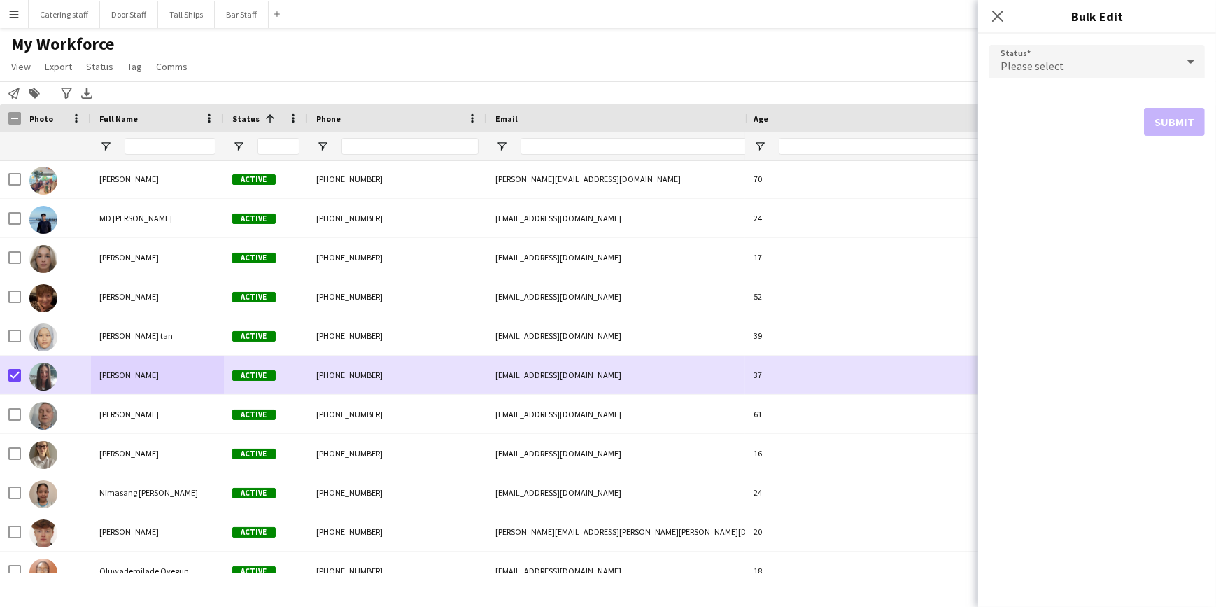
click at [1110, 66] on div "Please select" at bounding box center [1082, 62] width 187 height 34
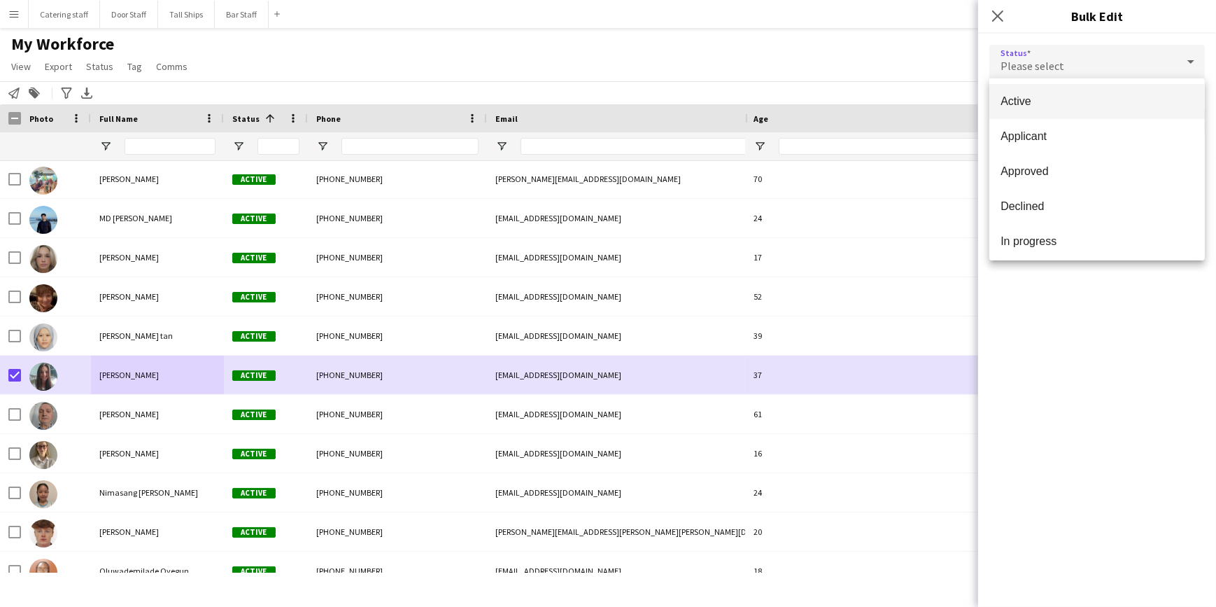
click at [996, 15] on div at bounding box center [608, 303] width 1216 height 607
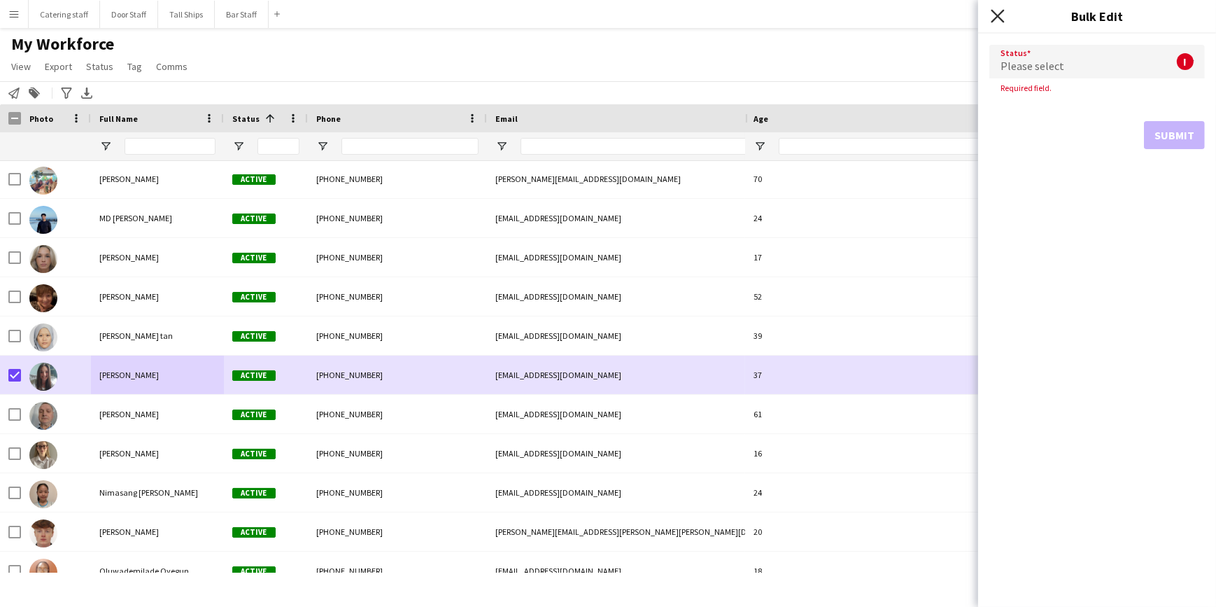
click at [996, 15] on icon at bounding box center [997, 15] width 13 height 13
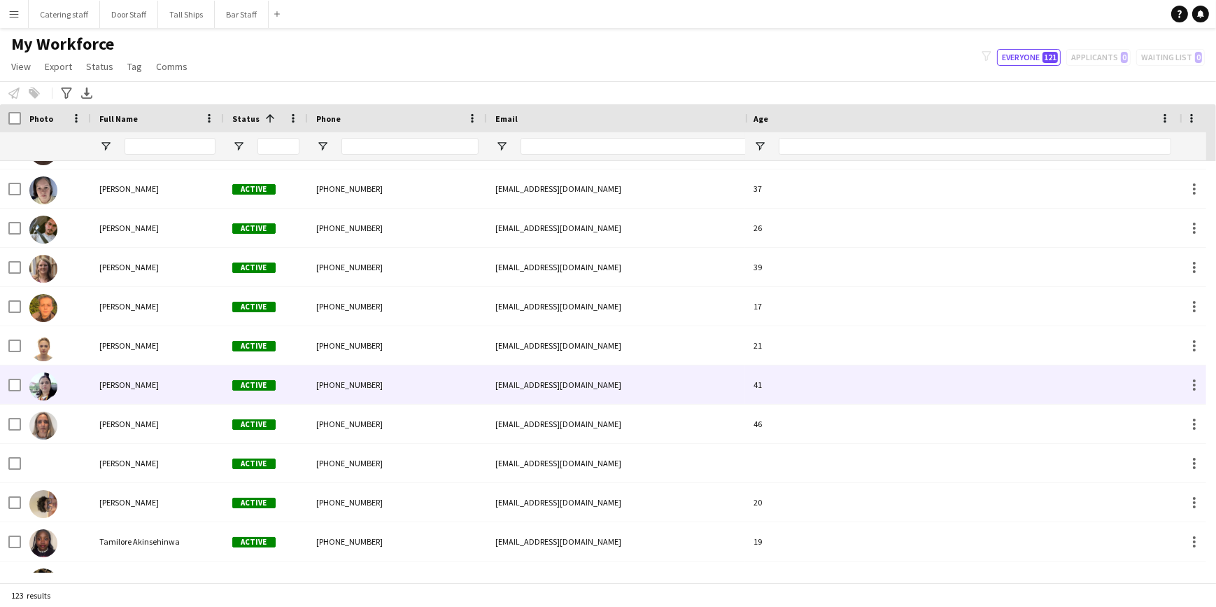
scroll to position [3804, 0]
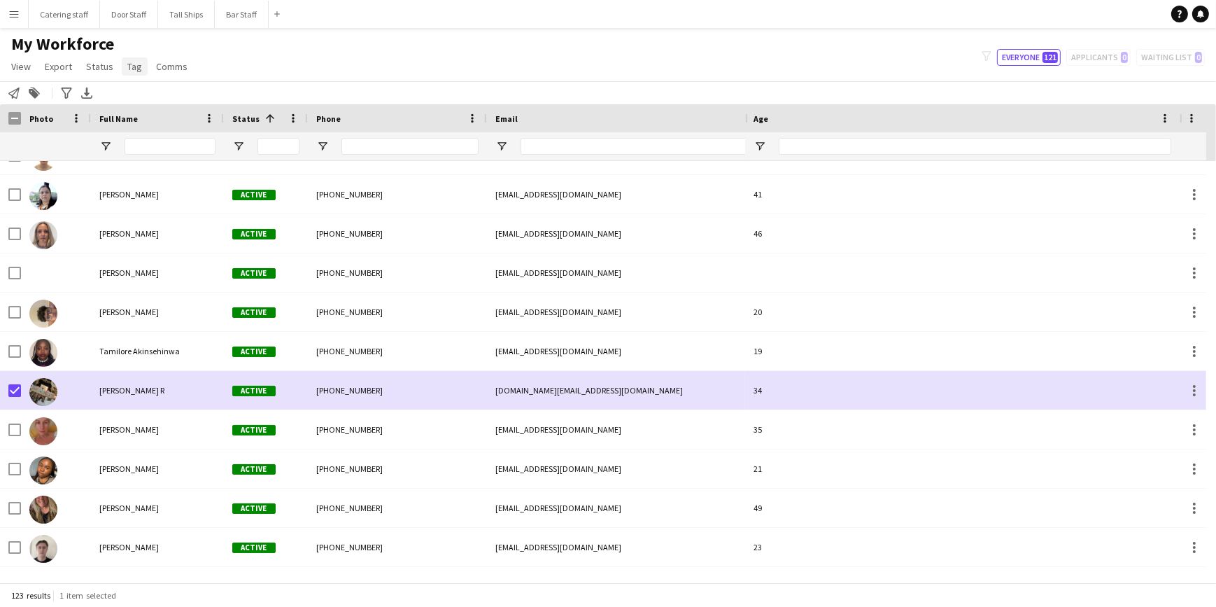
click at [127, 70] on span "Tag" at bounding box center [134, 66] width 15 height 13
click at [232, 56] on div "My Workforce View Views Default view New view Update view Delete view Edit name…" at bounding box center [608, 58] width 1216 height 48
